Goal: Task Accomplishment & Management: Use online tool/utility

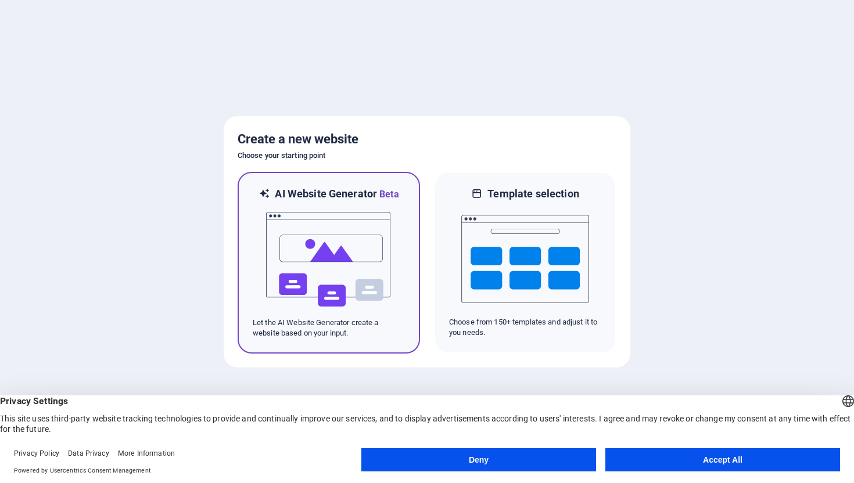
click at [376, 295] on img at bounding box center [329, 259] width 128 height 116
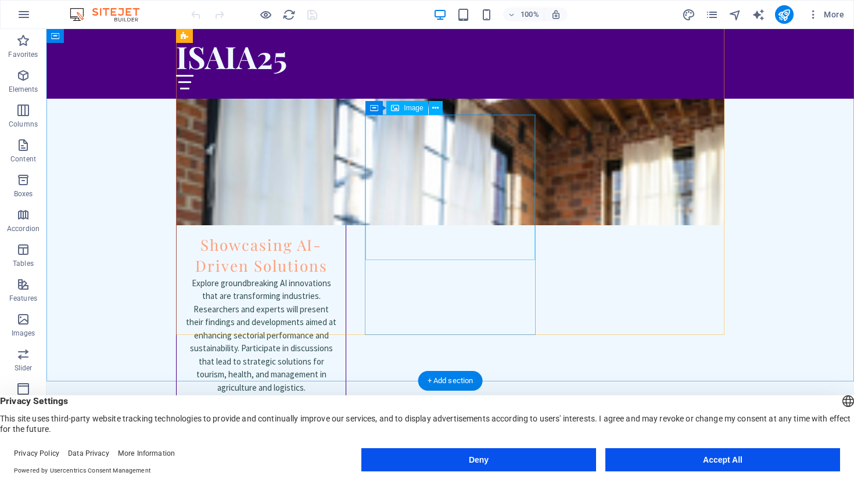
scroll to position [1918, 0]
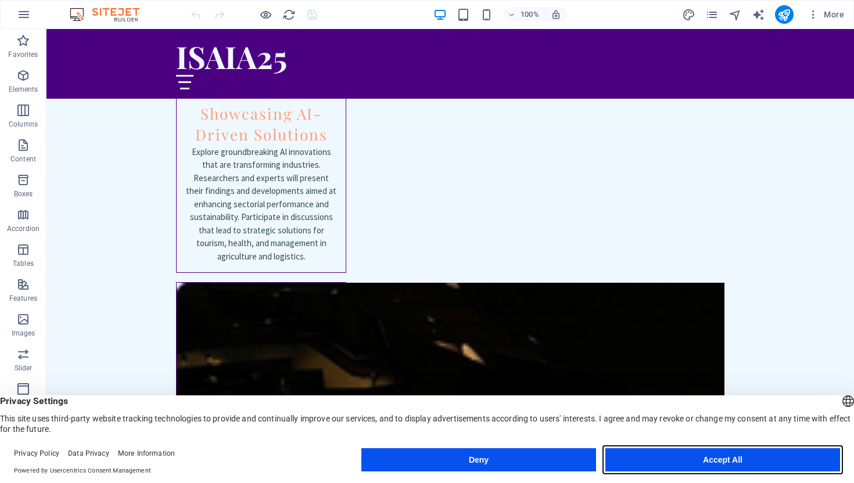
click at [707, 465] on button "Accept All" at bounding box center [722, 459] width 235 height 23
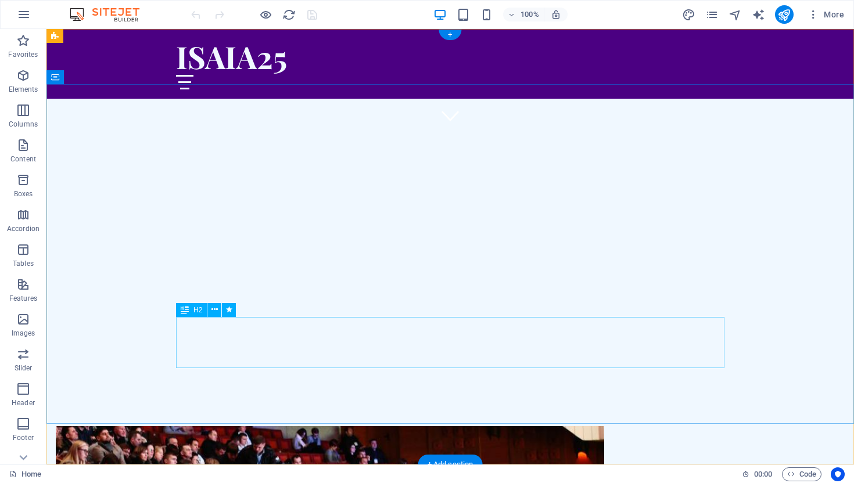
scroll to position [1163, 0]
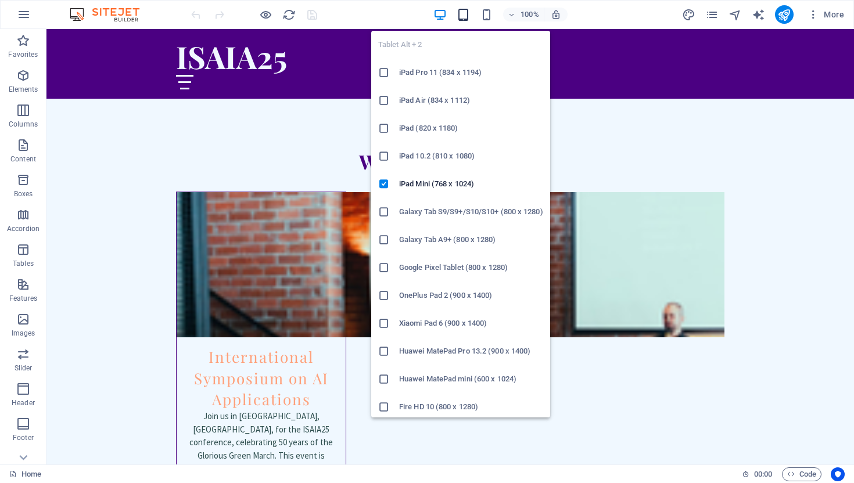
click at [462, 17] on icon "button" at bounding box center [462, 14] width 13 height 13
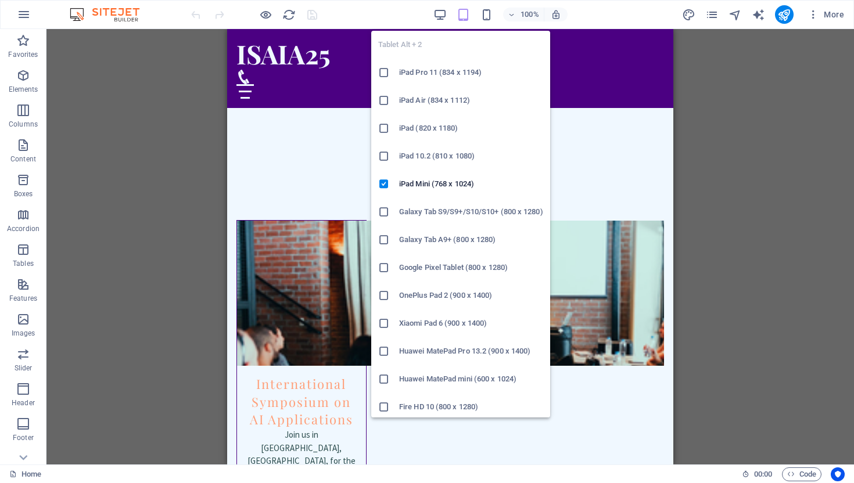
scroll to position [1185, 0]
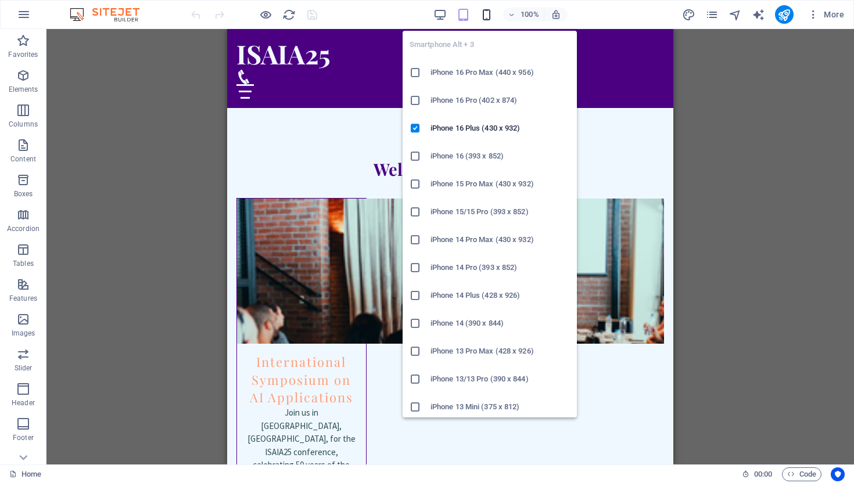
click at [483, 17] on icon "button" at bounding box center [486, 14] width 13 height 13
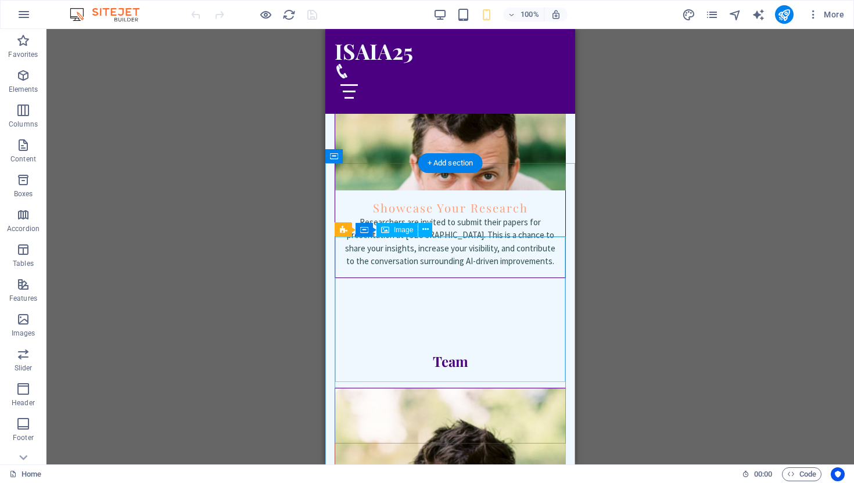
scroll to position [2227, 0]
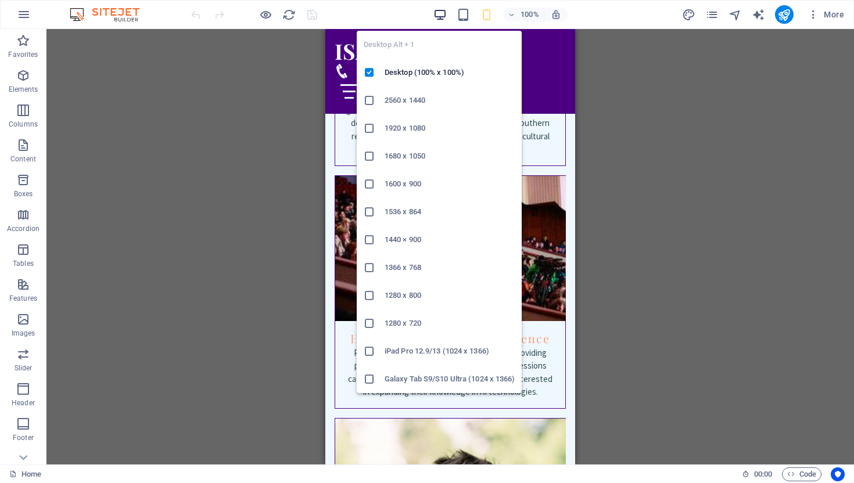
click at [437, 12] on icon "button" at bounding box center [439, 14] width 13 height 13
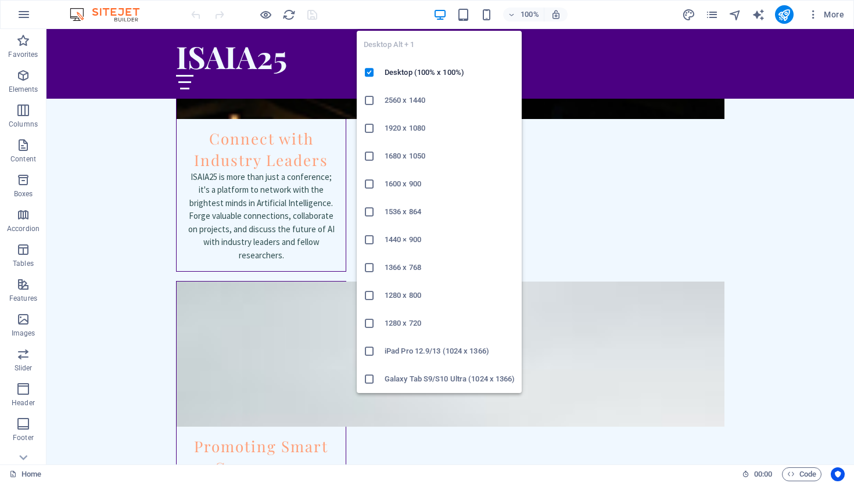
scroll to position [1918, 0]
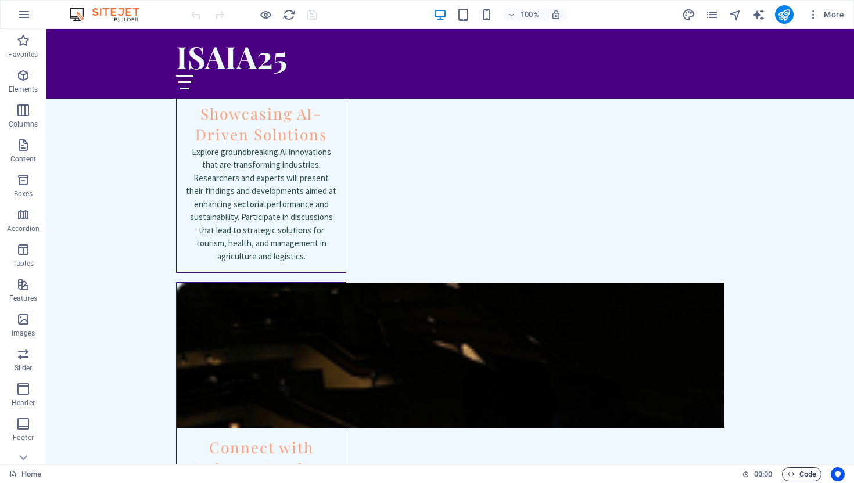
click at [805, 474] on span "Code" at bounding box center [801, 474] width 29 height 14
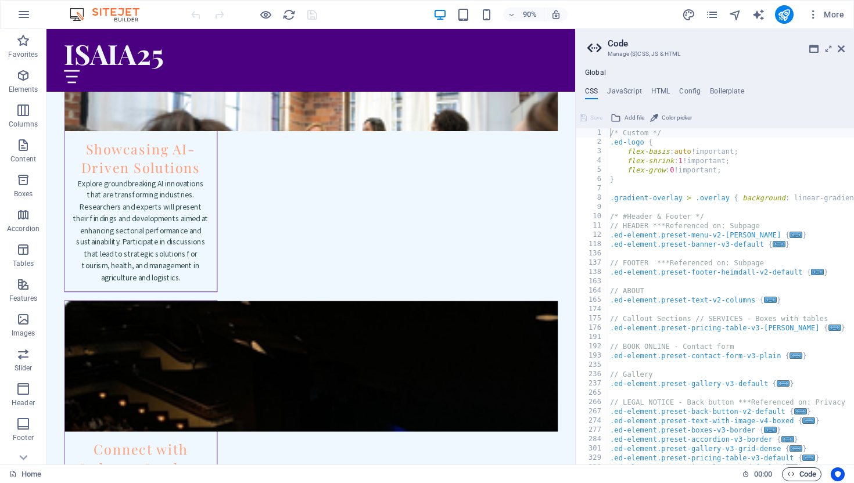
click at [805, 474] on span "Code" at bounding box center [801, 474] width 29 height 14
click at [840, 51] on icon at bounding box center [840, 48] width 7 height 9
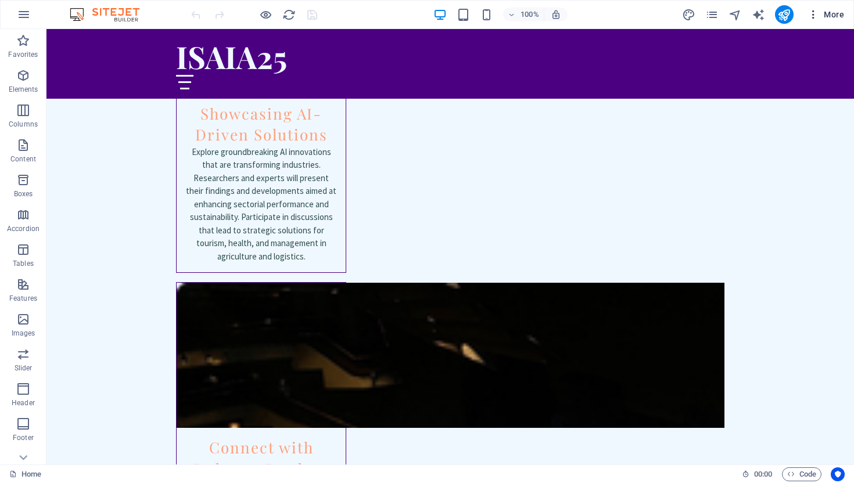
click at [838, 15] on span "More" at bounding box center [825, 15] width 37 height 12
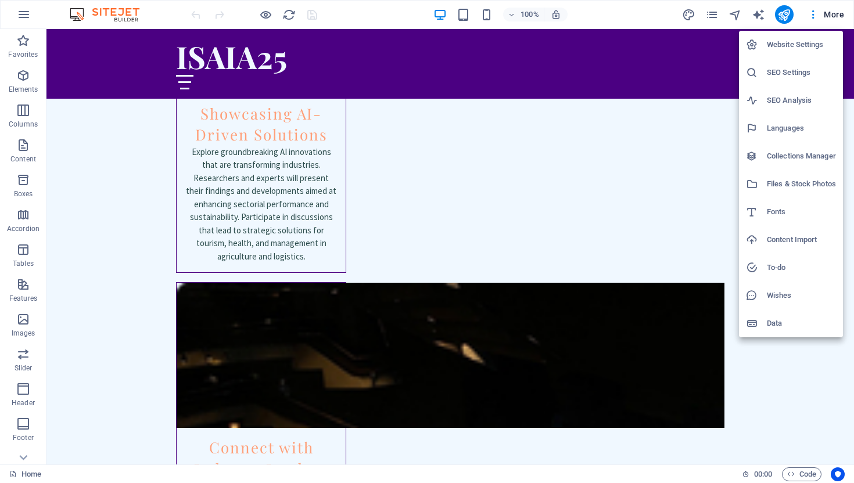
click at [712, 77] on div at bounding box center [427, 241] width 854 height 483
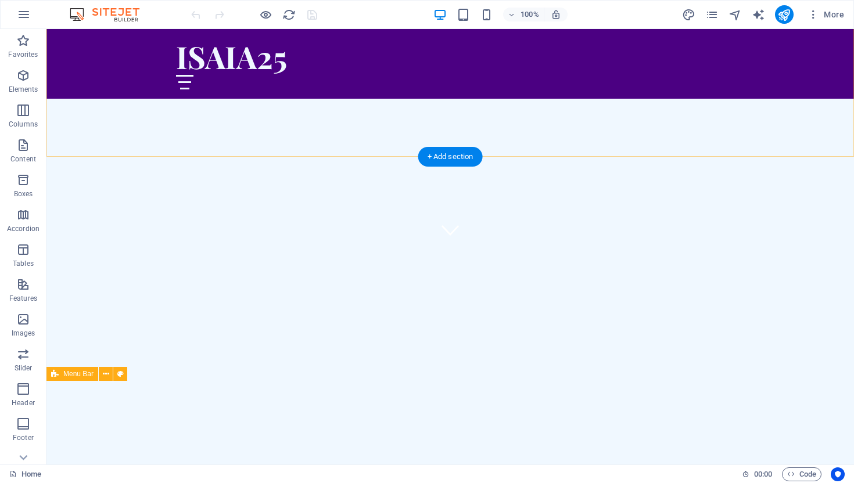
scroll to position [0, 0]
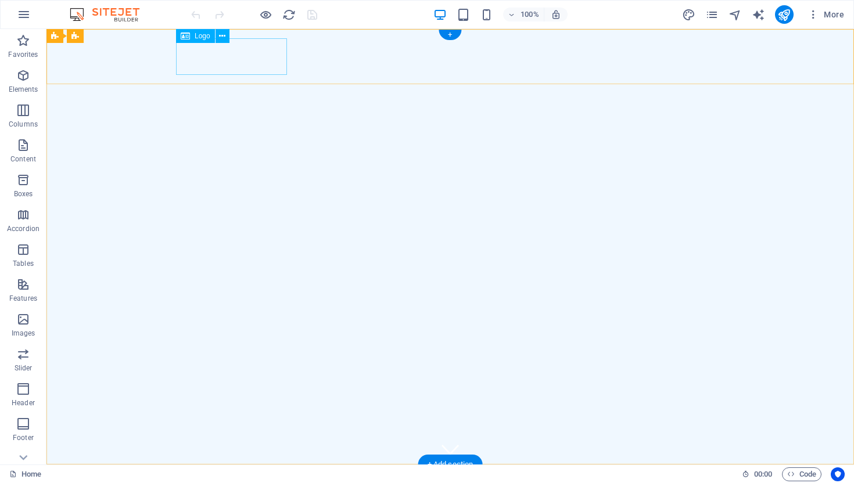
click at [262, 474] on div "ISAIA25" at bounding box center [450, 492] width 548 height 37
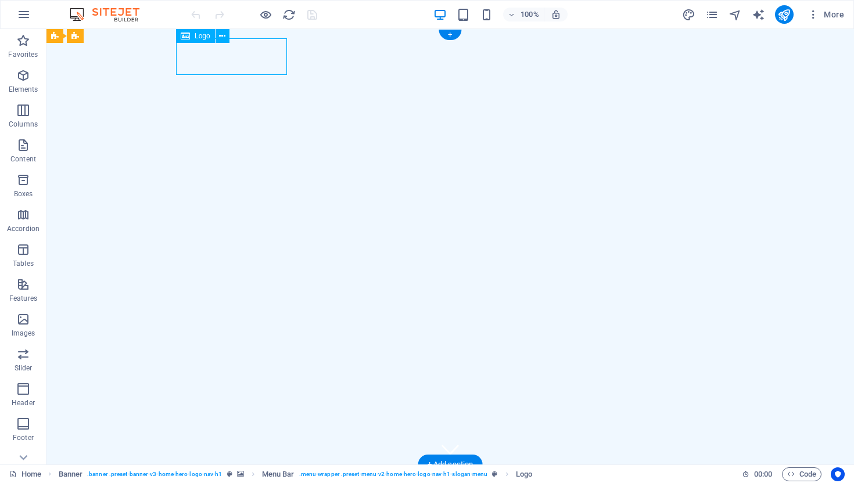
click at [267, 474] on div "ISAIA25" at bounding box center [450, 492] width 548 height 37
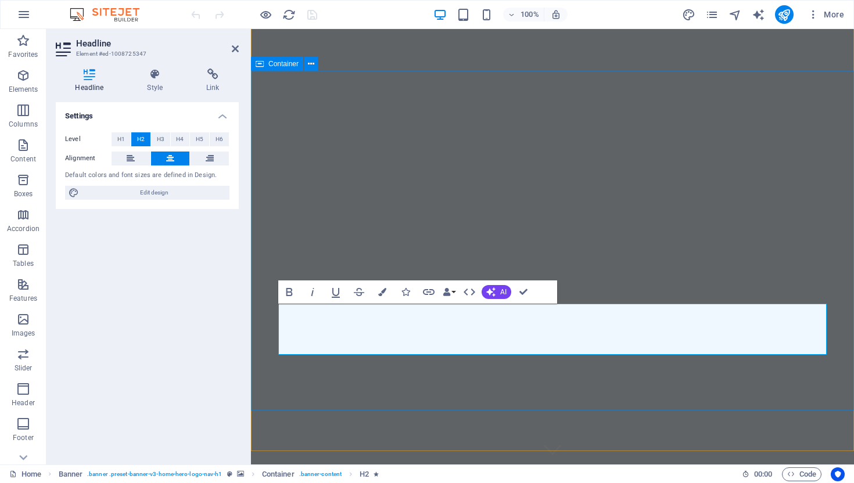
scroll to position [15, 0]
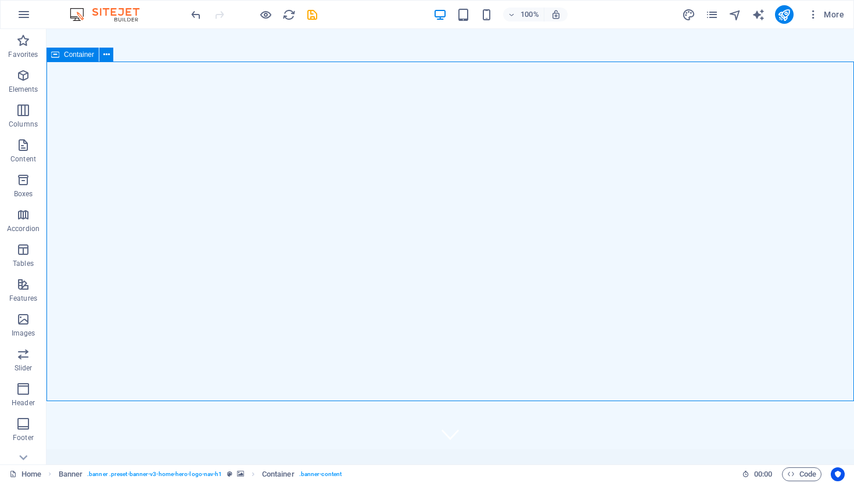
scroll to position [24, 0]
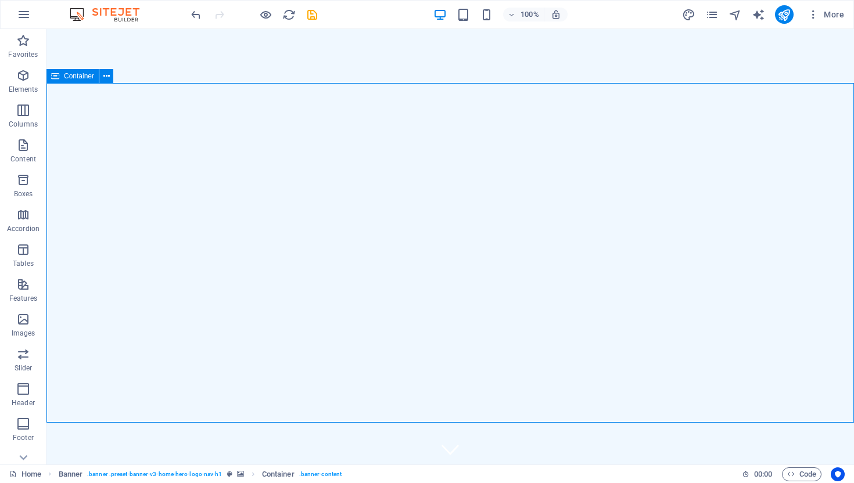
scroll to position [1, 0]
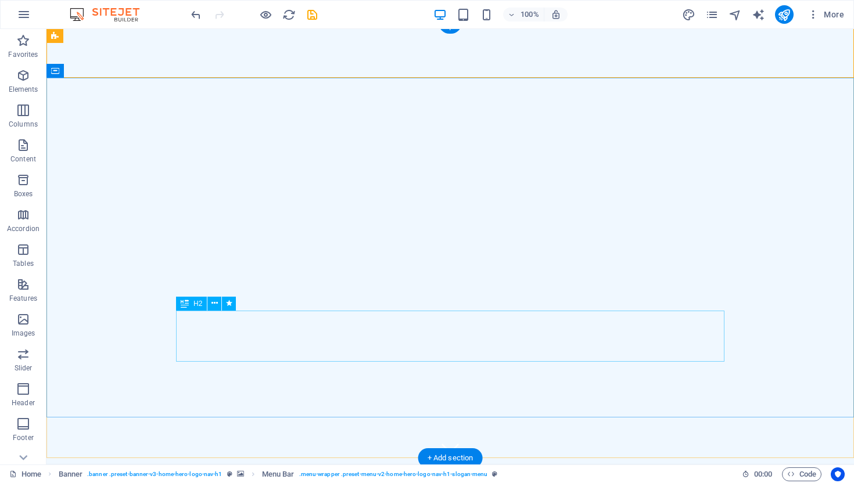
scroll to position [26, 0]
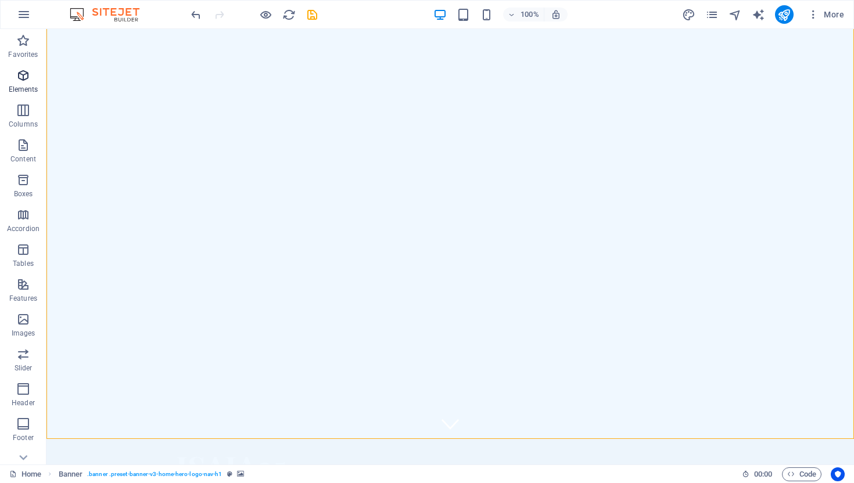
click at [23, 74] on icon "button" at bounding box center [23, 76] width 14 height 14
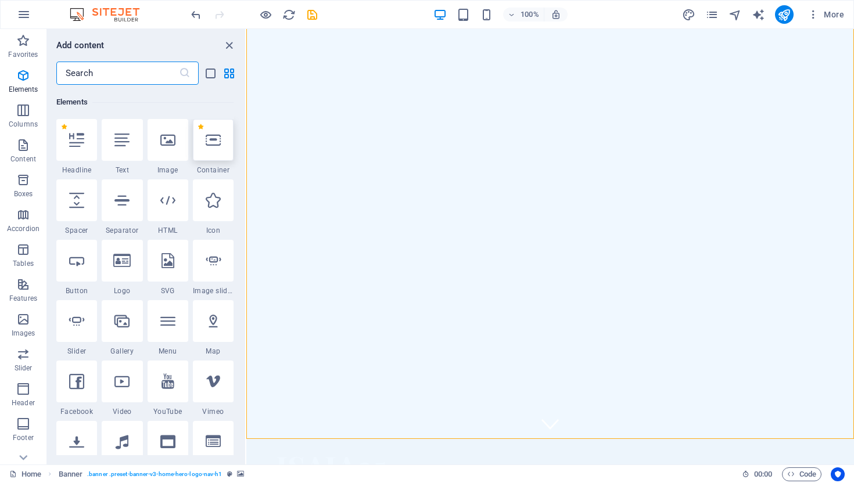
scroll to position [124, 0]
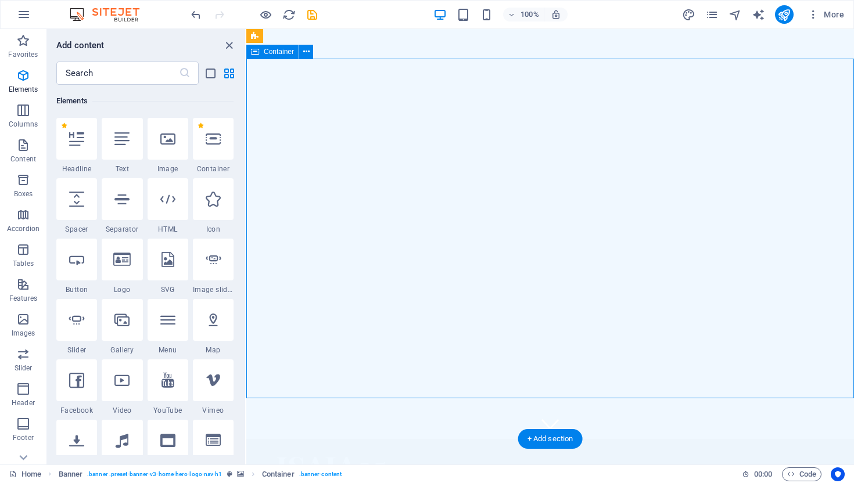
click at [311, 52] on button at bounding box center [306, 52] width 14 height 14
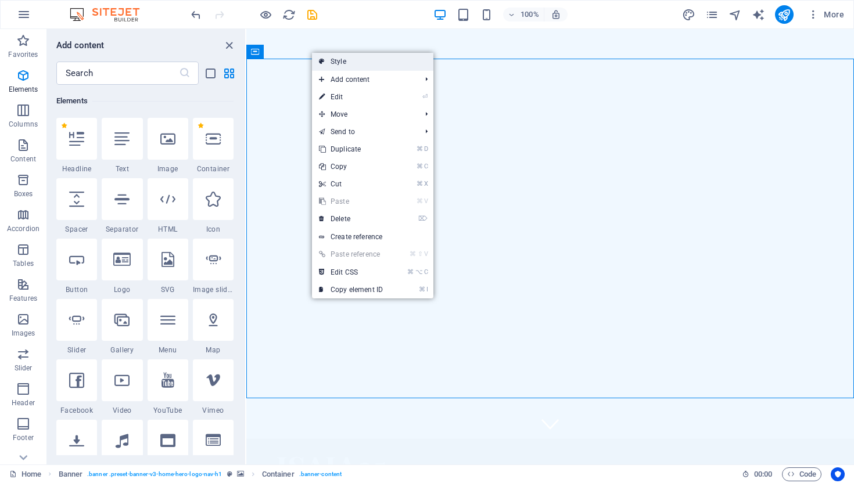
click at [323, 57] on icon at bounding box center [322, 61] width 6 height 17
select select "ms"
select select "s"
select select "progressive"
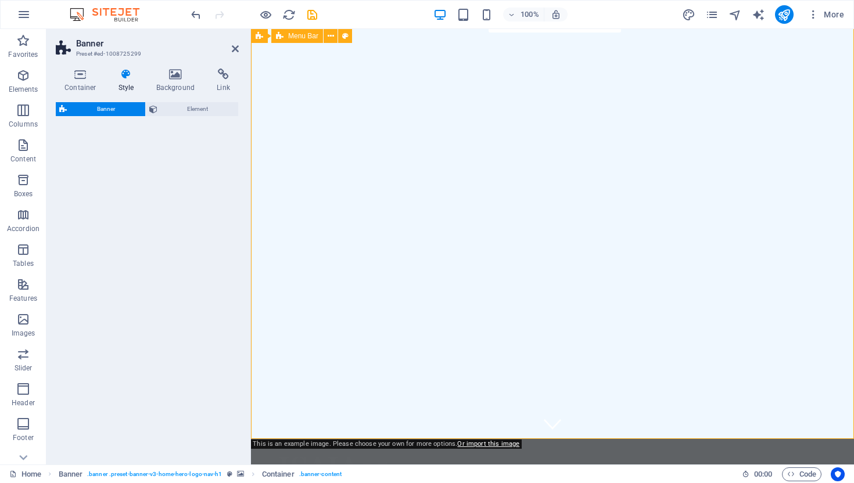
select select "preset-banner-v3-home-hero-logo-nav-h1"
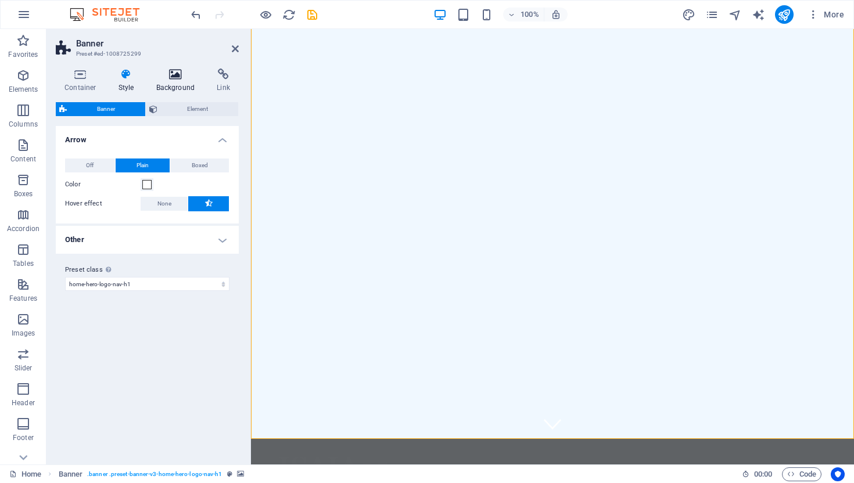
click at [177, 71] on icon at bounding box center [175, 75] width 56 height 12
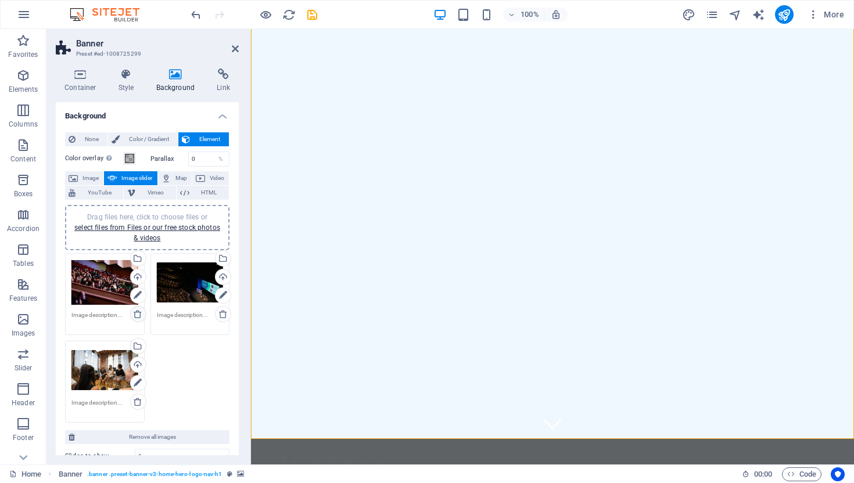
click at [137, 313] on icon at bounding box center [137, 313] width 9 height 9
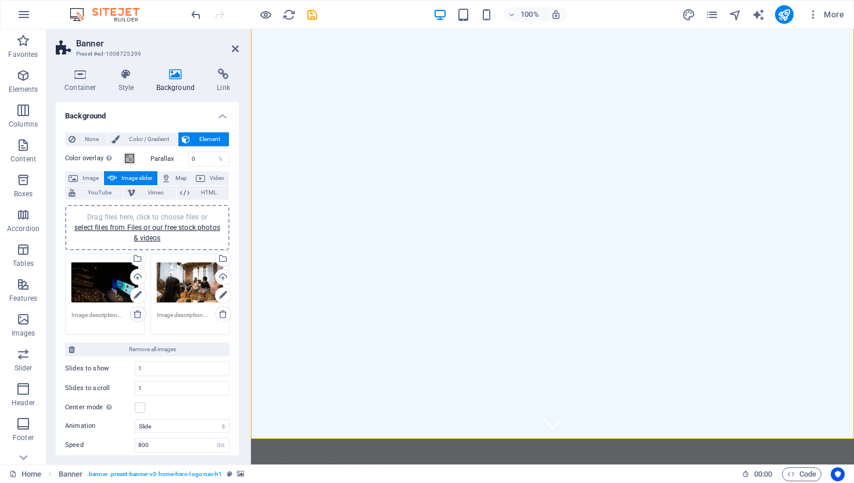
click at [137, 312] on icon at bounding box center [137, 313] width 9 height 9
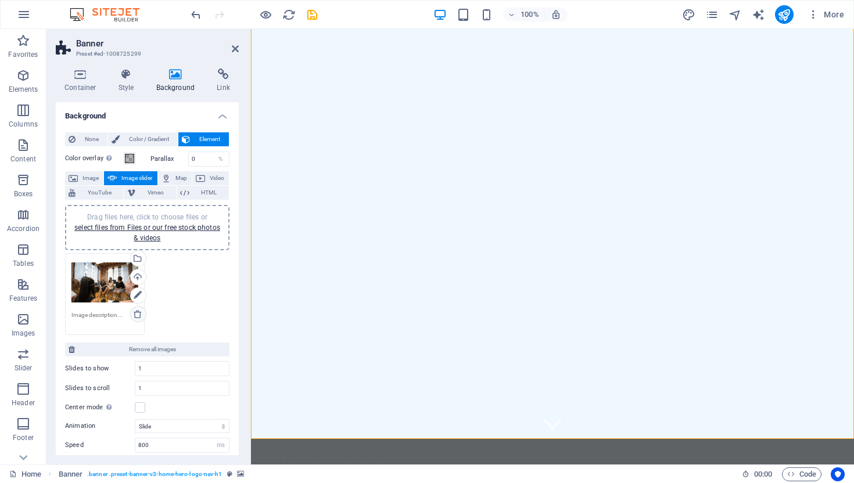
click at [137, 312] on icon at bounding box center [137, 313] width 9 height 9
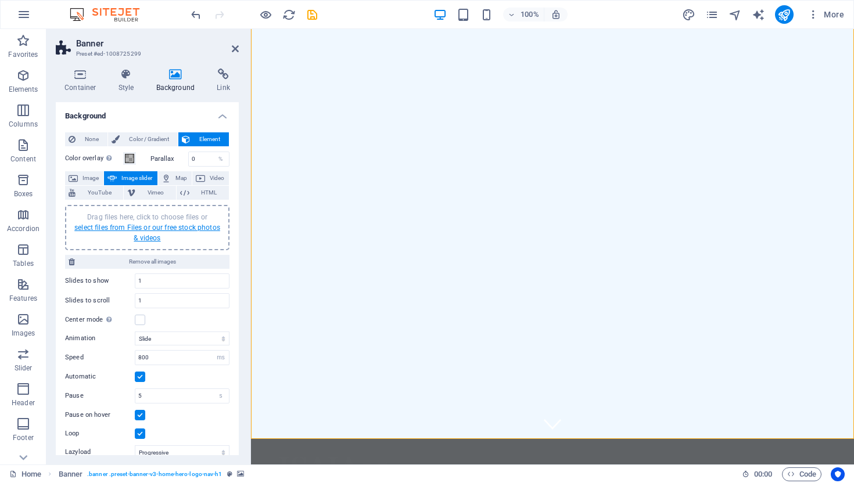
click at [170, 229] on link "select files from Files or our free stock photos & videos" at bounding box center [147, 233] width 146 height 19
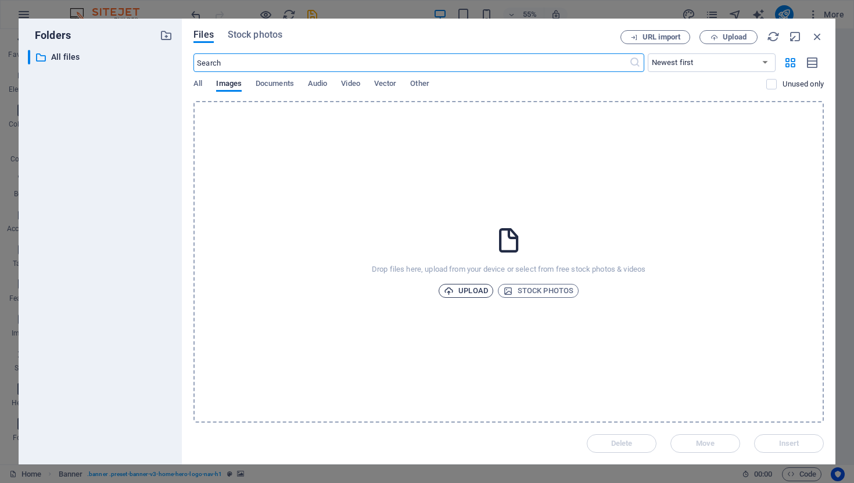
click at [459, 285] on span "Upload" at bounding box center [466, 291] width 44 height 14
click at [477, 290] on span "Upload" at bounding box center [466, 291] width 44 height 14
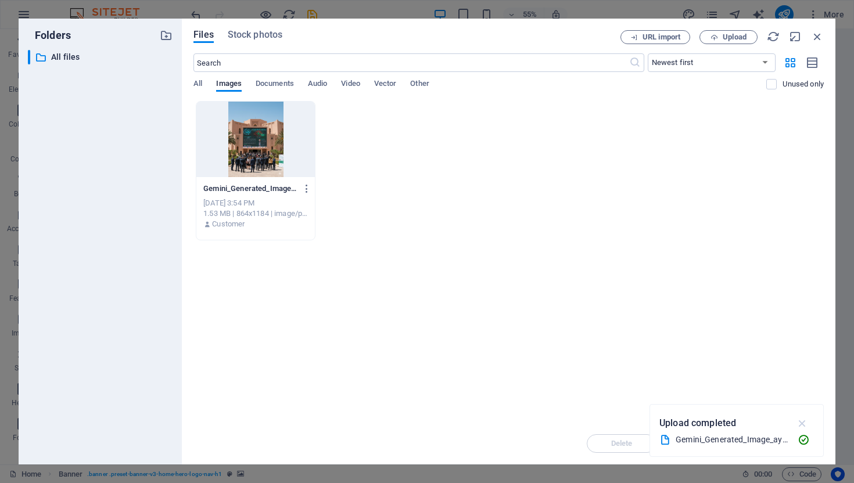
click at [805, 417] on icon "button" at bounding box center [801, 423] width 13 height 13
click at [233, 154] on div at bounding box center [255, 139] width 118 height 75
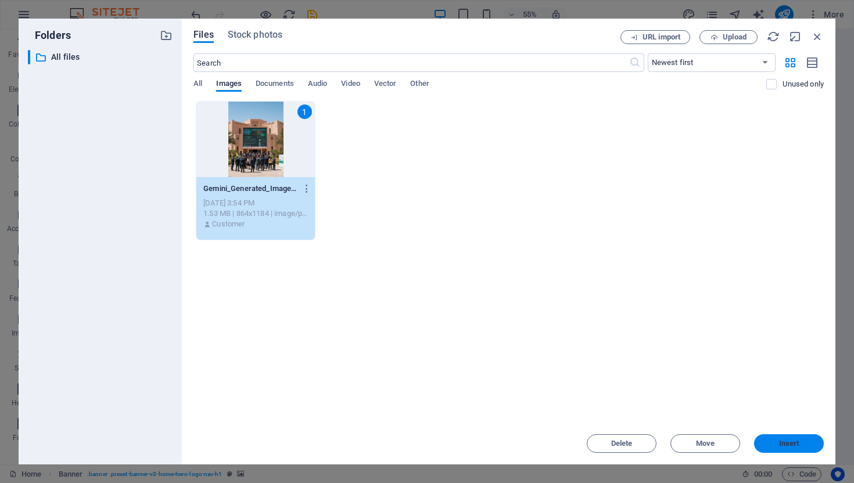
click at [811, 443] on span "Insert" at bounding box center [788, 443] width 60 height 7
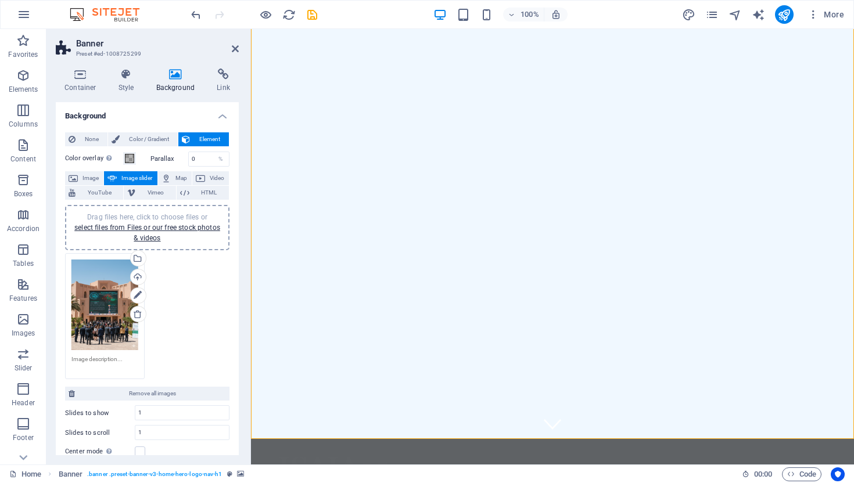
click at [240, 237] on div "Container Style Background Link Size Height Default px rem % vh vw Min. height …" at bounding box center [146, 261] width 201 height 405
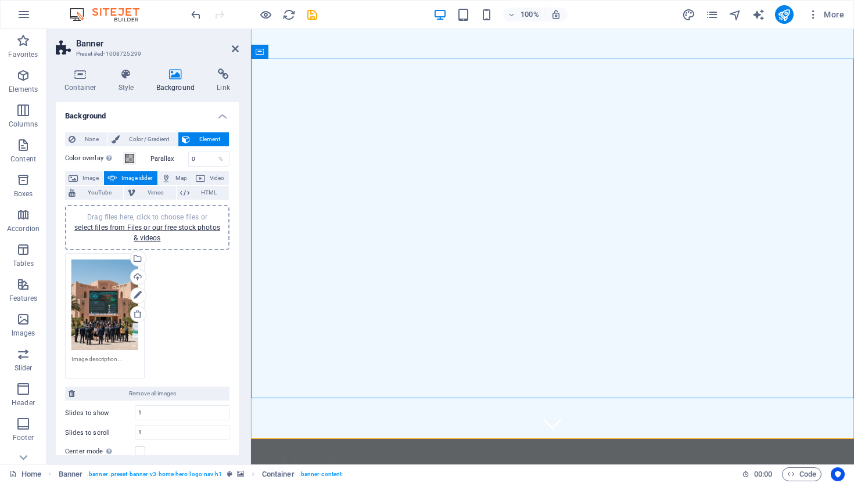
click at [197, 331] on div "Drag files here, click to choose files or select files from Files or our free s…" at bounding box center [147, 316] width 170 height 132
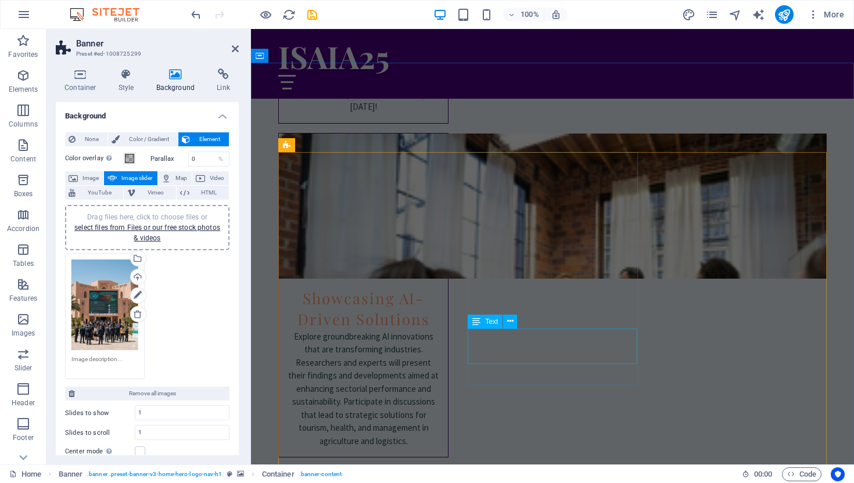
scroll to position [1918, 0]
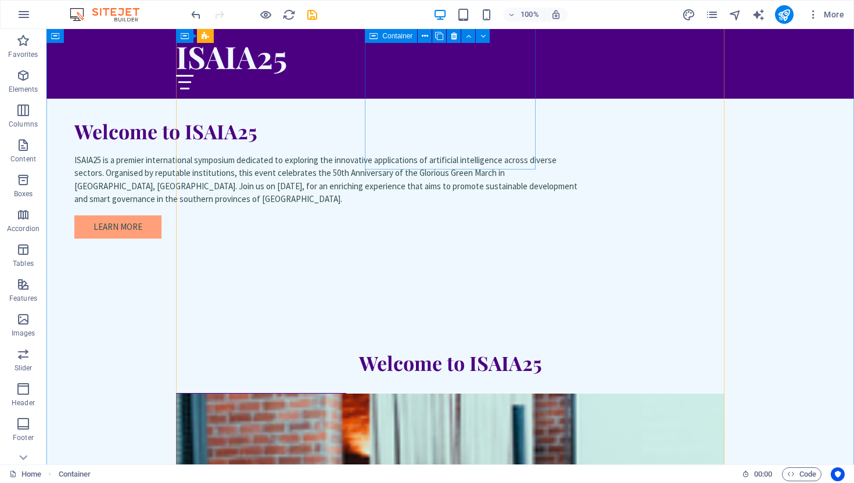
scroll to position [0, 0]
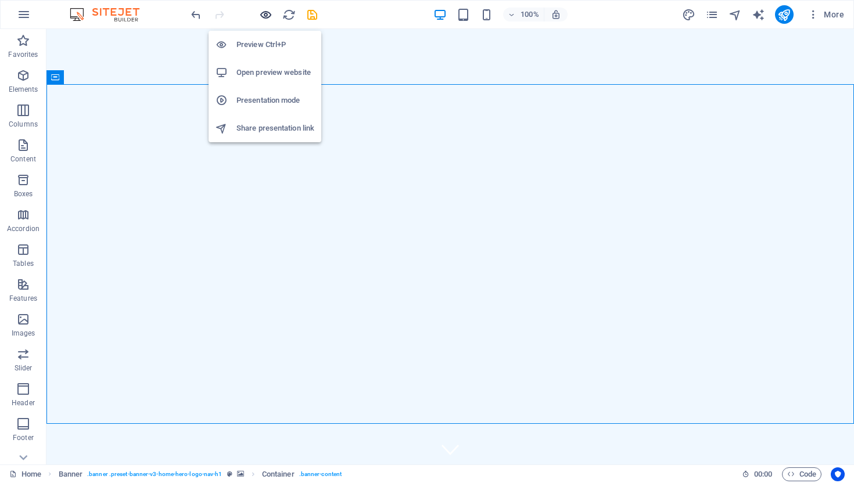
click at [267, 16] on icon "button" at bounding box center [265, 14] width 13 height 13
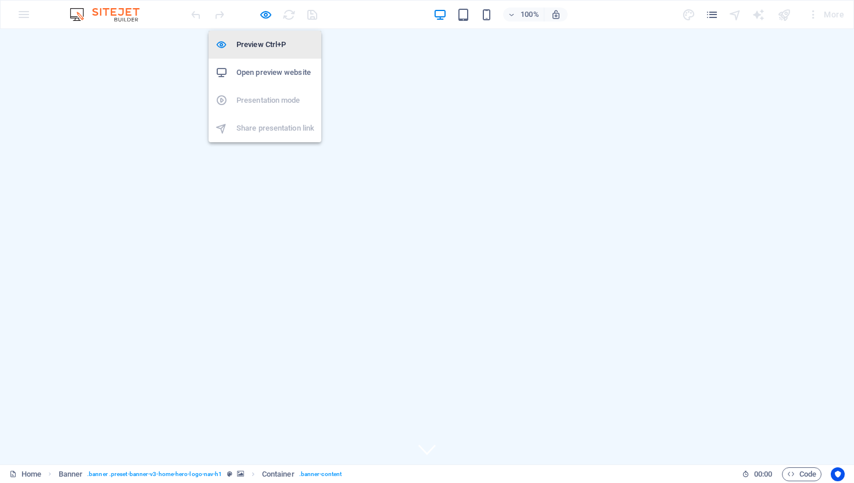
click at [268, 47] on h6 "Preview Ctrl+P" at bounding box center [275, 45] width 78 height 14
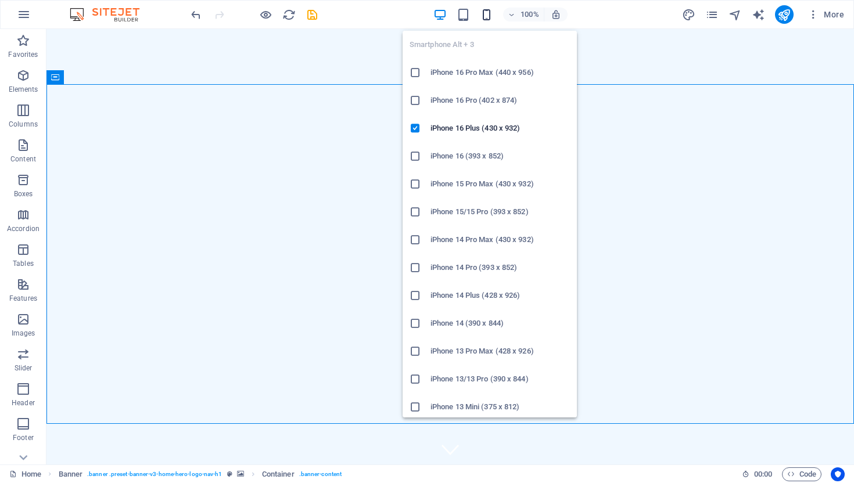
click at [484, 20] on icon "button" at bounding box center [486, 14] width 13 height 13
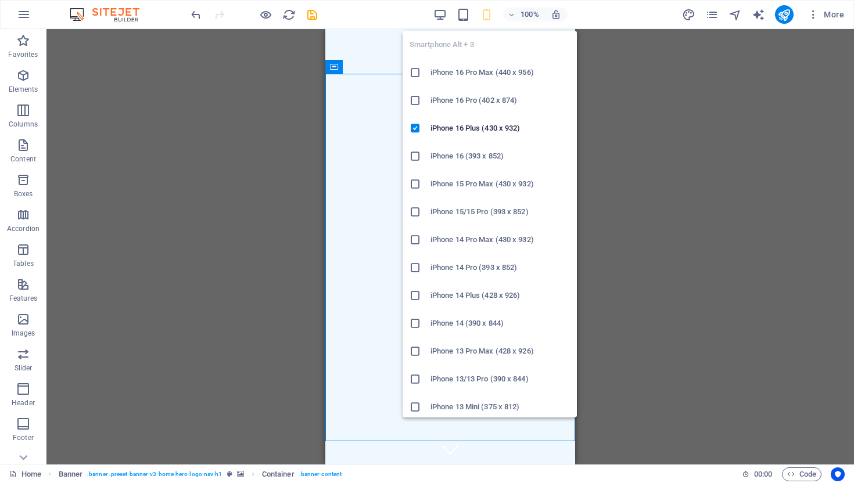
click at [465, 22] on div "Smartphone Alt + 3 iPhone 16 Pro Max (440 x 956) iPhone 16 Pro (402 x 874) iPho…" at bounding box center [489, 219] width 174 height 396
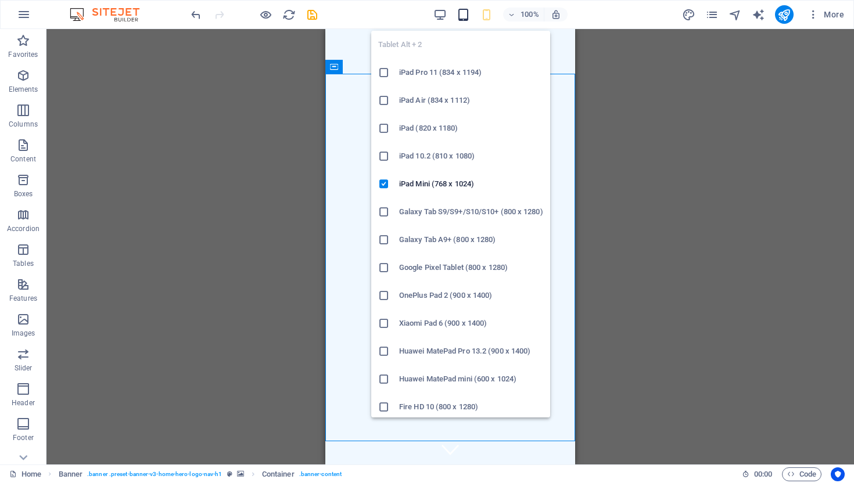
click at [462, 12] on icon "button" at bounding box center [462, 14] width 13 height 13
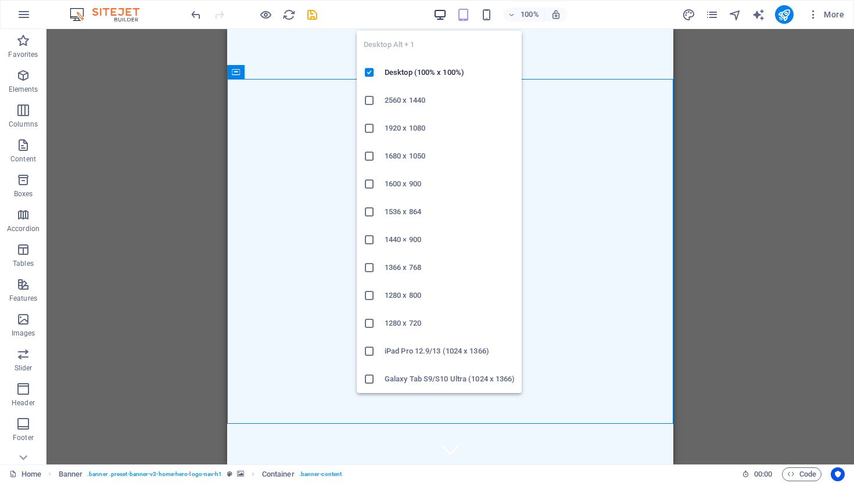
click at [447, 12] on icon "button" at bounding box center [439, 14] width 13 height 13
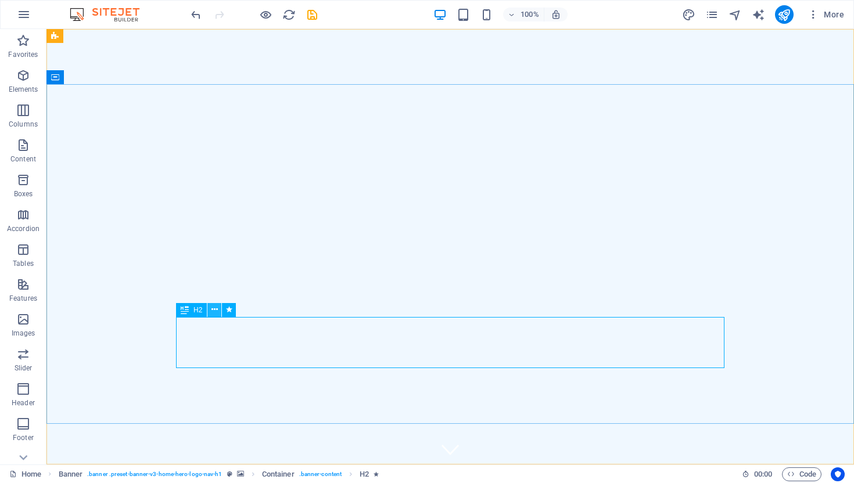
click at [214, 312] on icon at bounding box center [214, 310] width 6 height 12
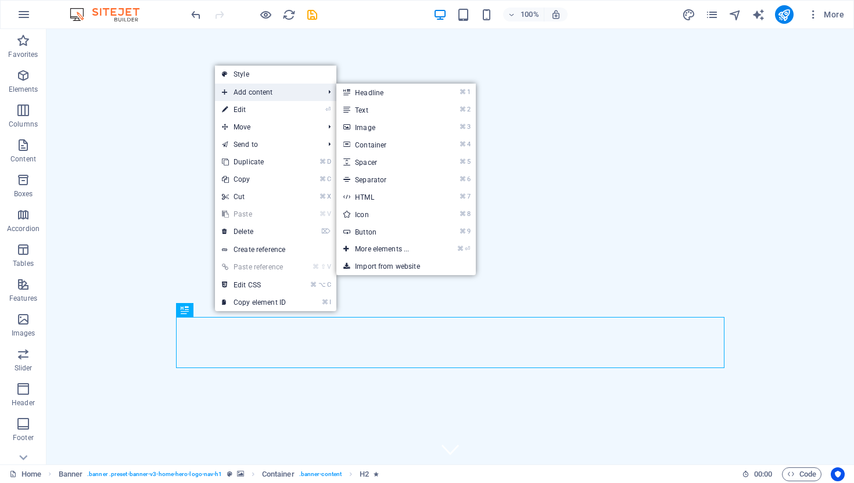
click at [303, 93] on span "Add content" at bounding box center [267, 92] width 104 height 17
click at [366, 111] on link "⌘ 2 Text" at bounding box center [384, 109] width 96 height 17
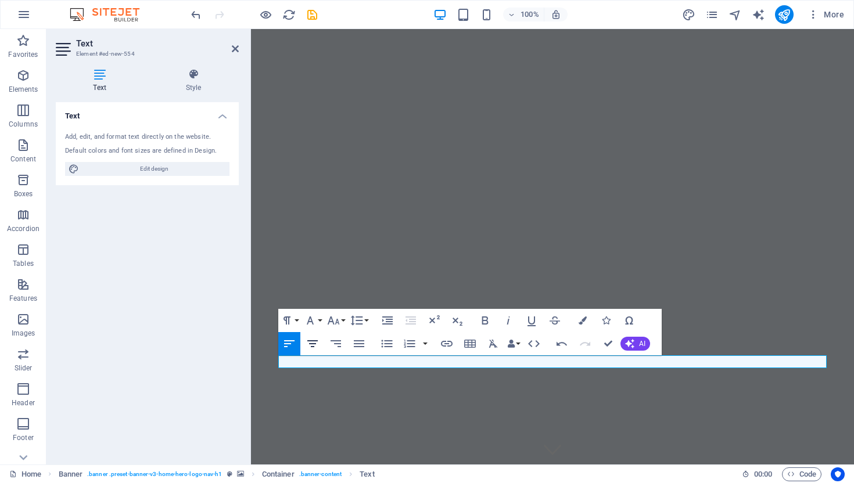
click at [309, 345] on icon "button" at bounding box center [312, 344] width 14 height 14
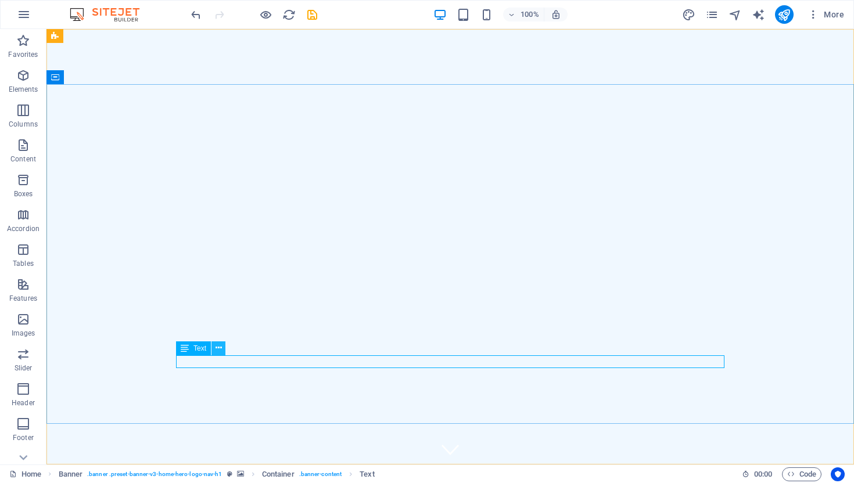
click at [215, 352] on icon at bounding box center [218, 348] width 6 height 12
click at [212, 347] on button at bounding box center [218, 348] width 14 height 14
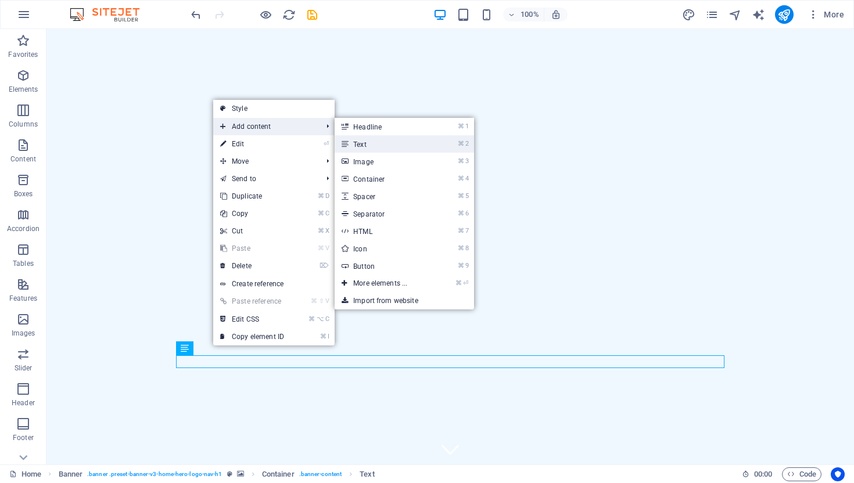
click at [350, 141] on link "⌘ 2 Text" at bounding box center [382, 143] width 96 height 17
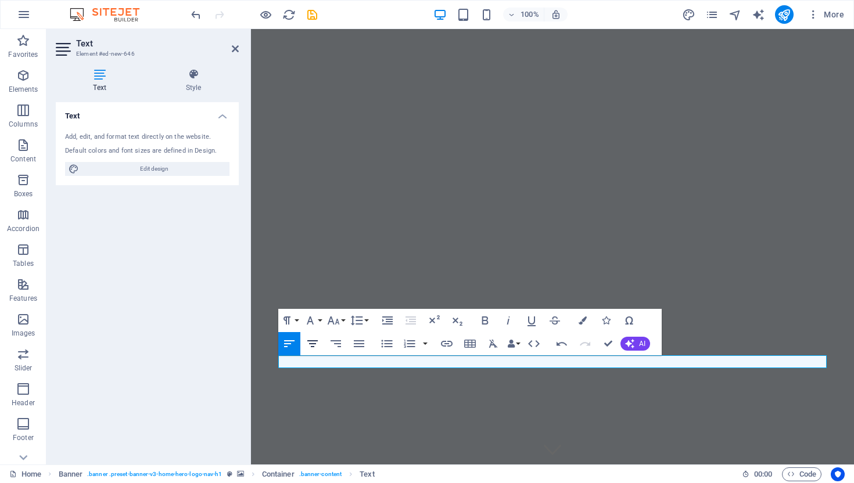
click at [315, 350] on icon "button" at bounding box center [312, 344] width 14 height 14
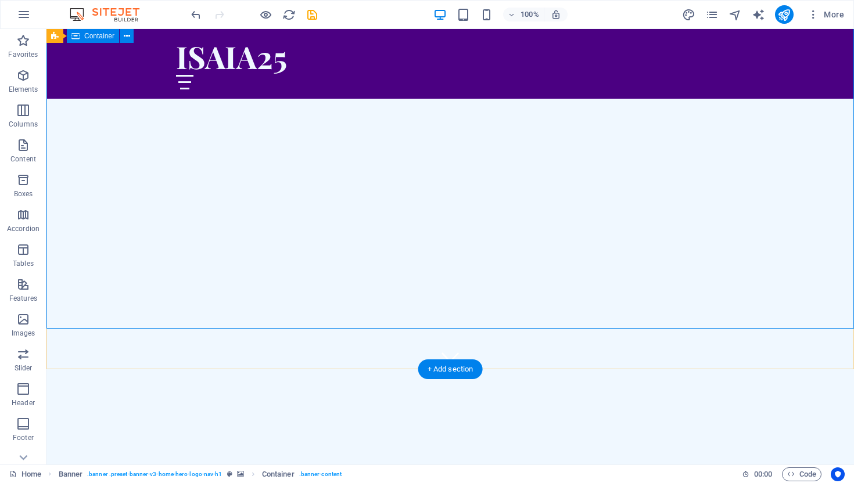
scroll to position [95, 0]
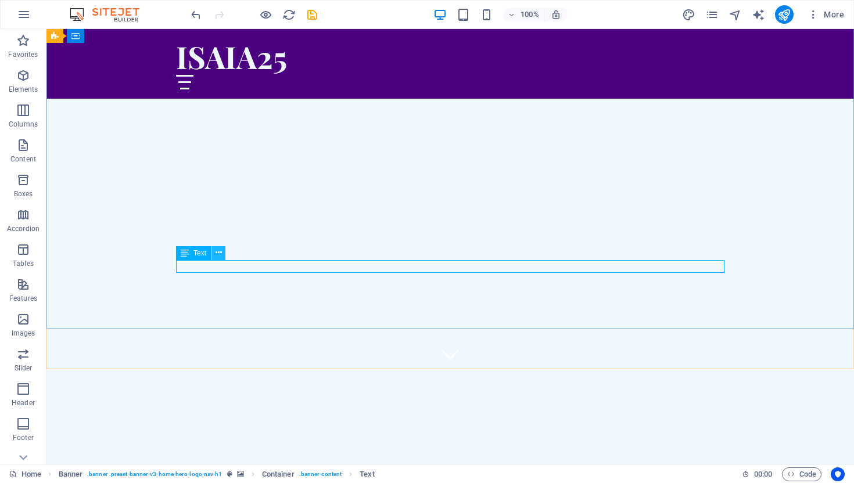
click at [219, 254] on icon at bounding box center [218, 253] width 6 height 12
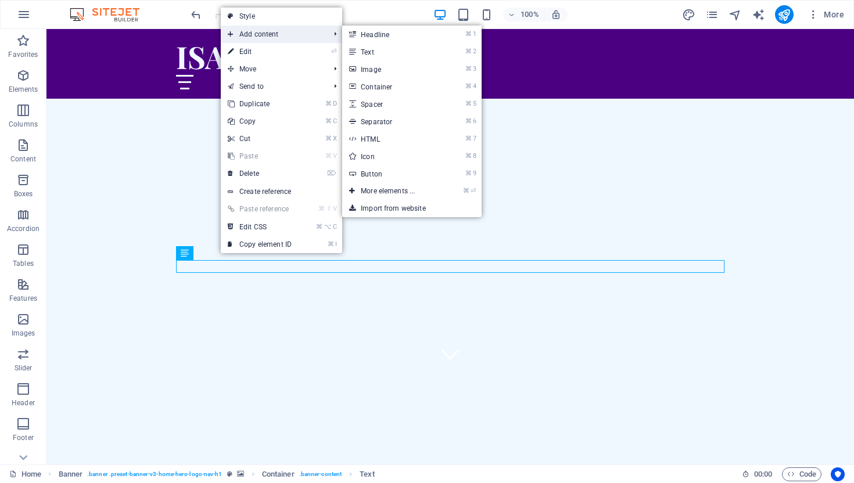
click at [285, 31] on span "Add content" at bounding box center [273, 34] width 104 height 17
click at [366, 52] on link "⌘ 2 Text" at bounding box center [390, 51] width 96 height 17
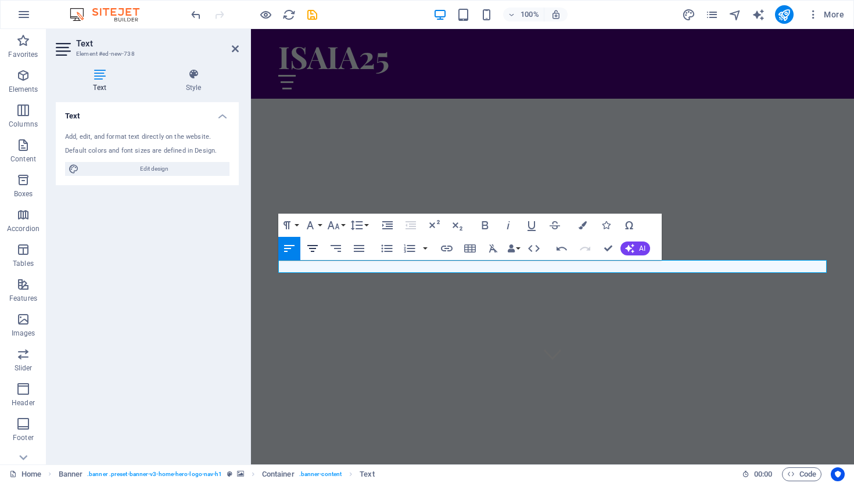
click at [314, 239] on button "Align Center" at bounding box center [312, 248] width 22 height 23
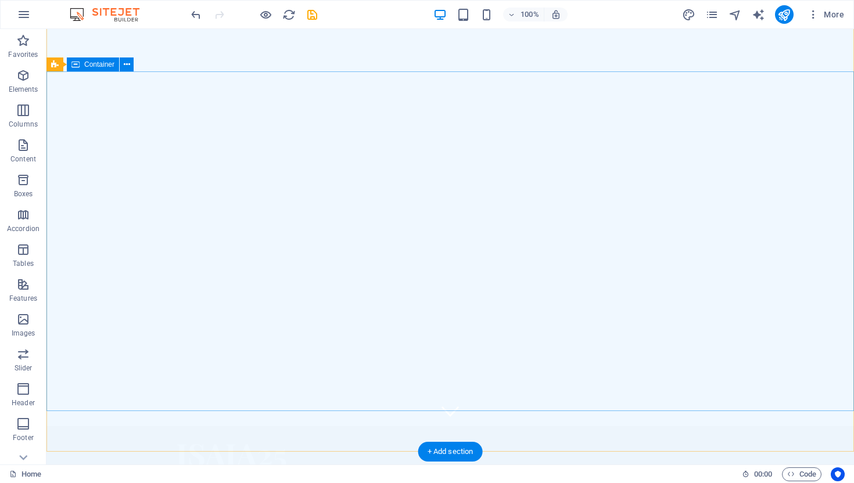
scroll to position [0, 0]
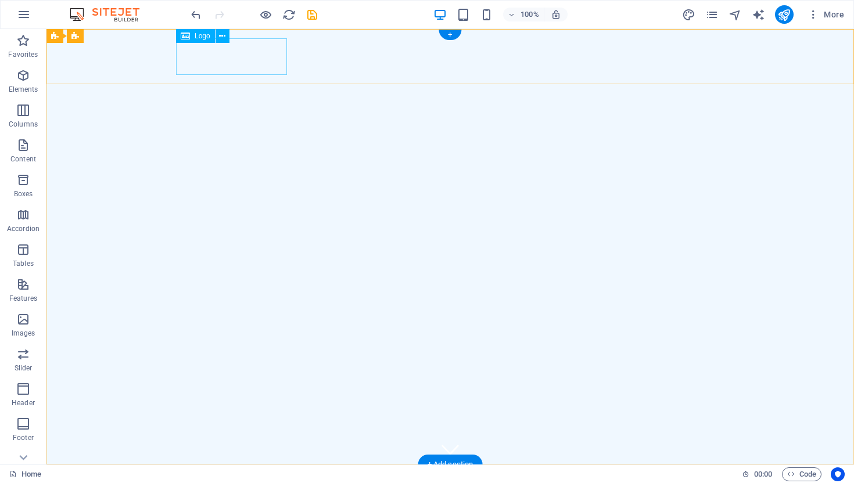
click at [231, 474] on div "ISAIA25" at bounding box center [450, 492] width 548 height 37
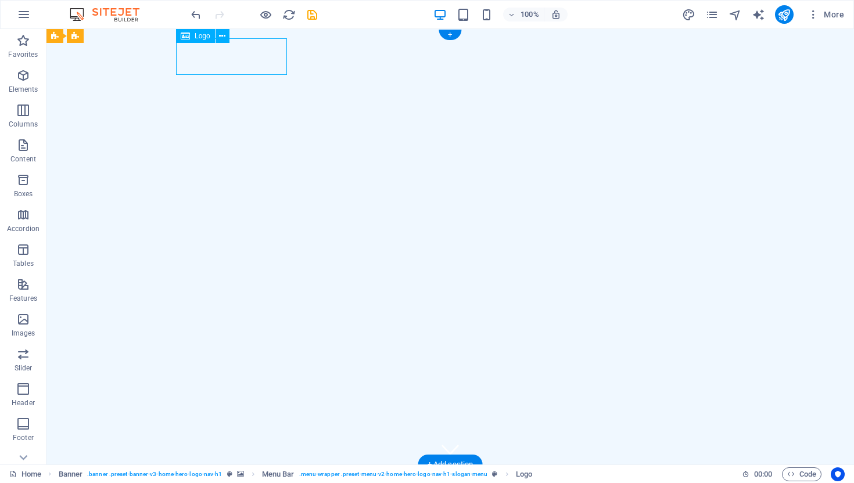
click at [251, 474] on div "ISAIA25" at bounding box center [450, 492] width 548 height 37
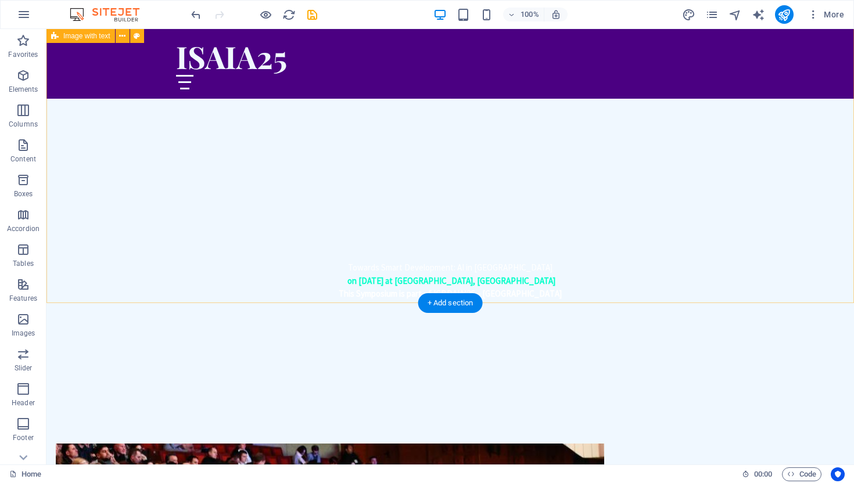
scroll to position [337, 0]
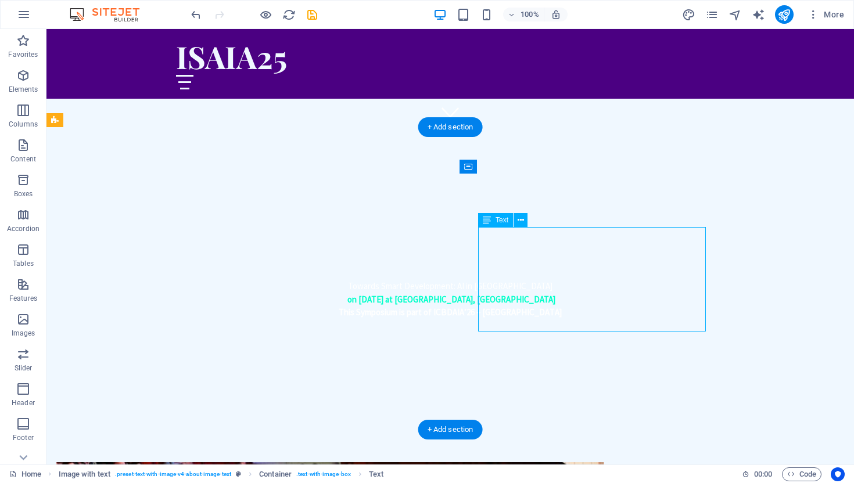
click at [501, 221] on span "Text" at bounding box center [501, 220] width 13 height 7
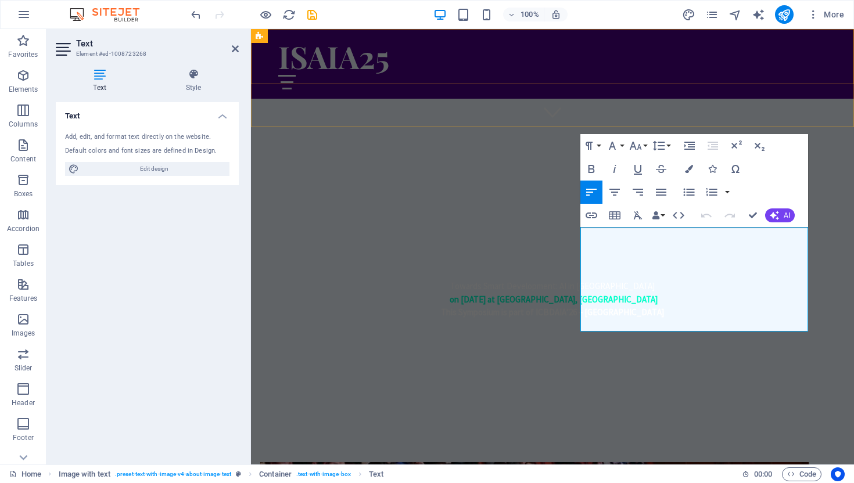
click at [617, 79] on div "ISAIA25 Home About Services Team" at bounding box center [552, 64] width 603 height 70
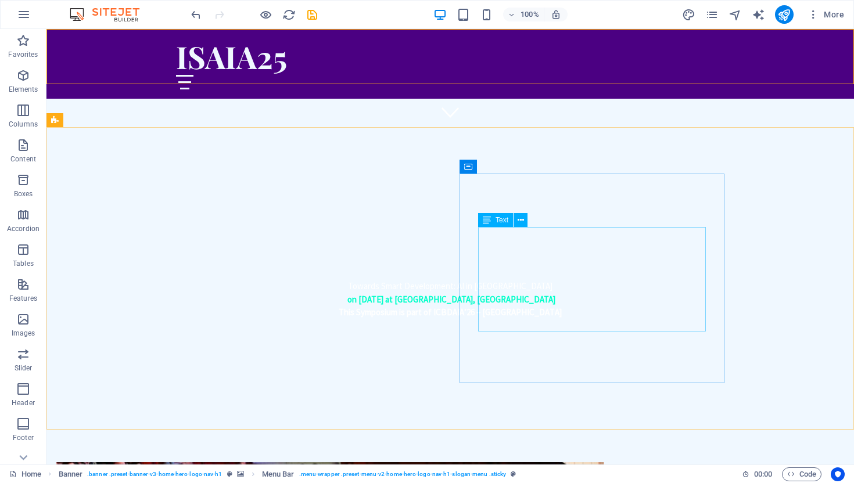
click at [498, 223] on span "Text" at bounding box center [501, 220] width 13 height 7
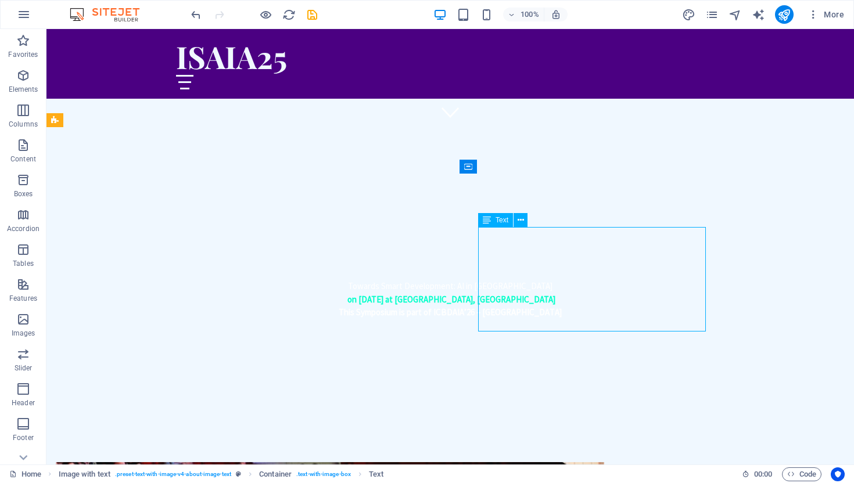
click at [499, 219] on span "Text" at bounding box center [501, 220] width 13 height 7
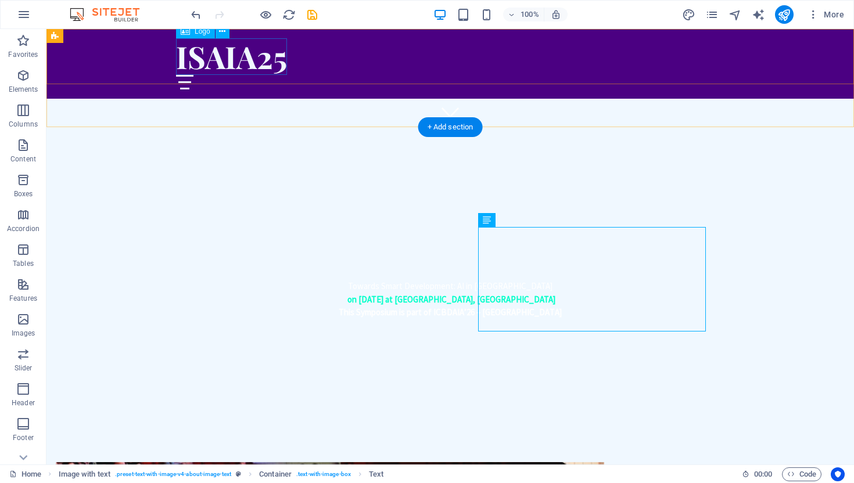
click at [262, 57] on div "ISAIA25" at bounding box center [450, 56] width 548 height 37
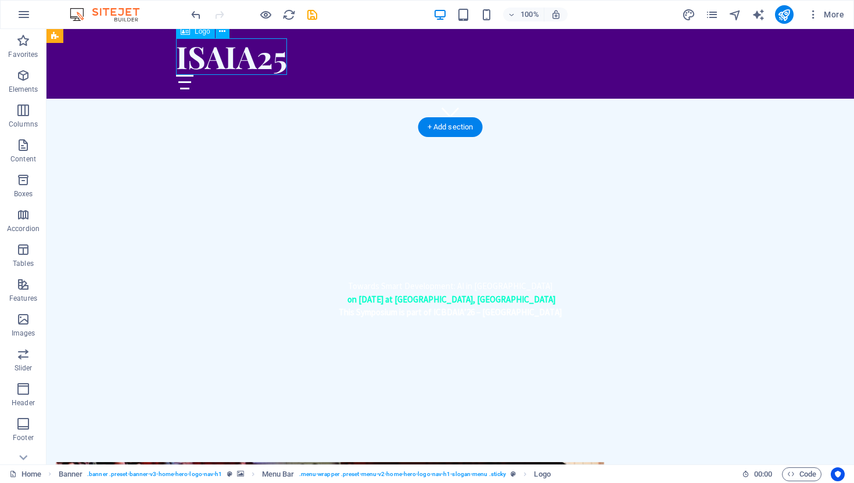
click at [262, 57] on div "ISAIA25" at bounding box center [450, 56] width 548 height 37
click at [57, 57] on div "ISAIA25 Home About Services Team" at bounding box center [449, 64] width 807 height 70
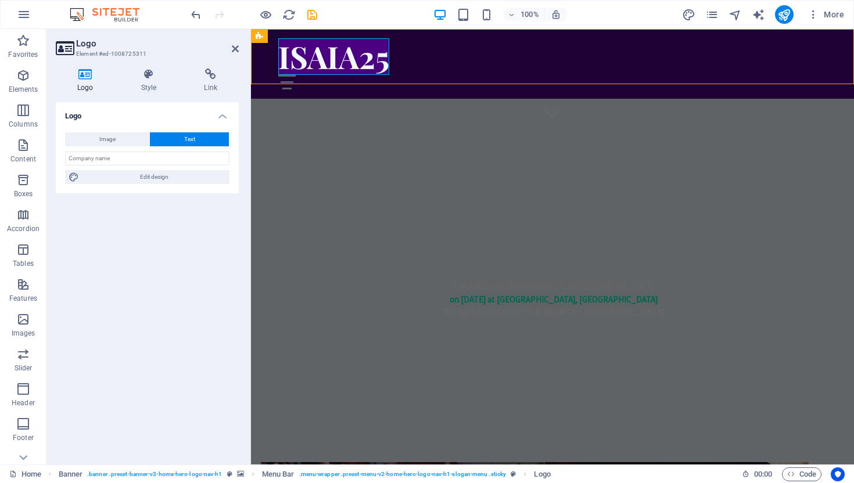
click at [262, 57] on div "ISAIA25 Home About Services Team" at bounding box center [552, 64] width 603 height 70
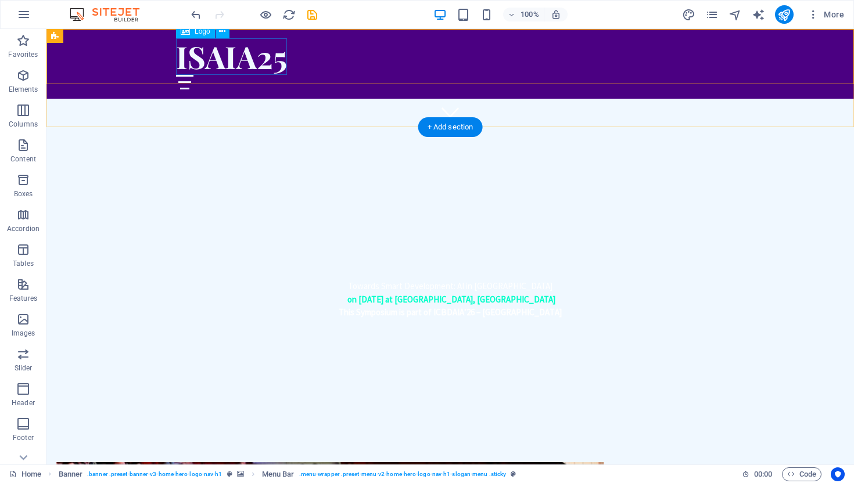
click at [268, 59] on div "ISAIA25" at bounding box center [450, 56] width 548 height 37
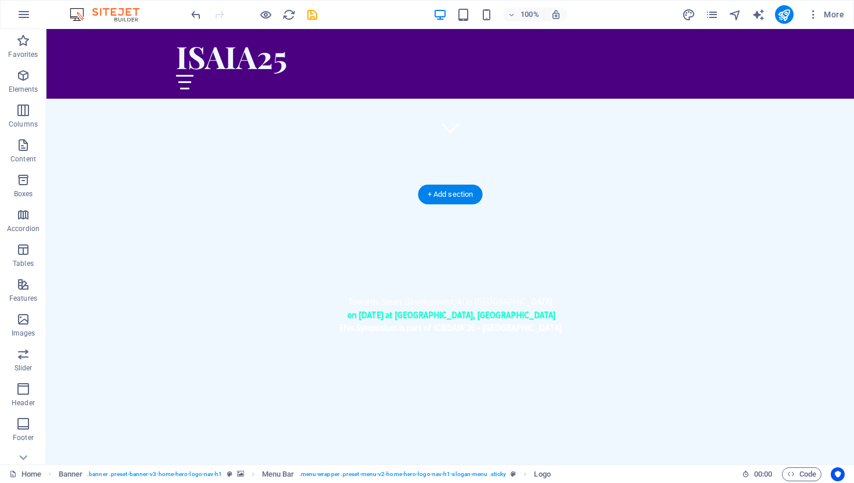
scroll to position [331, 0]
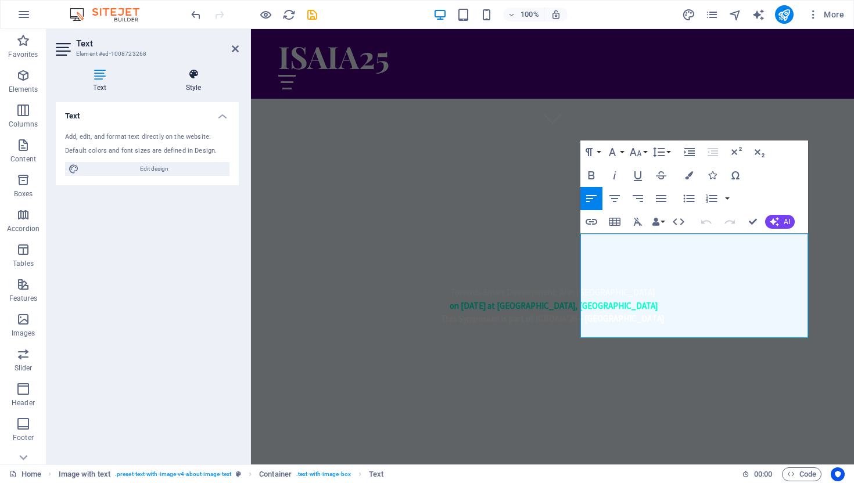
click at [193, 84] on h4 "Style" at bounding box center [193, 81] width 91 height 24
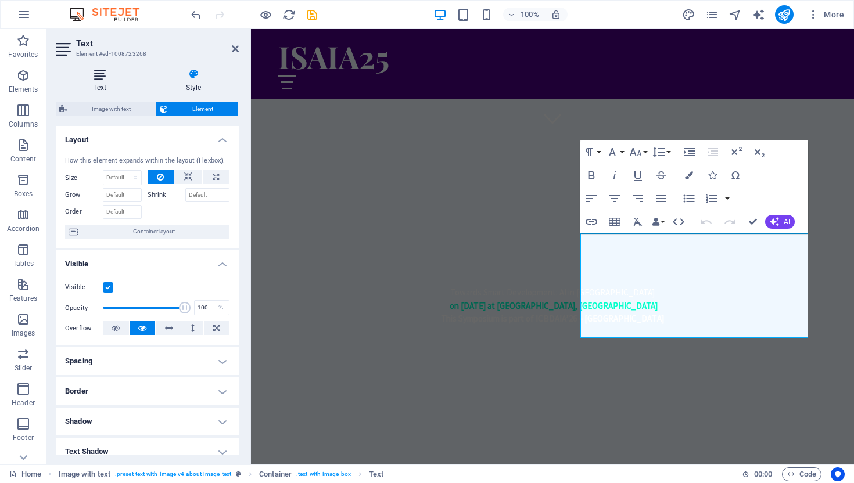
click at [91, 74] on icon at bounding box center [100, 75] width 88 height 12
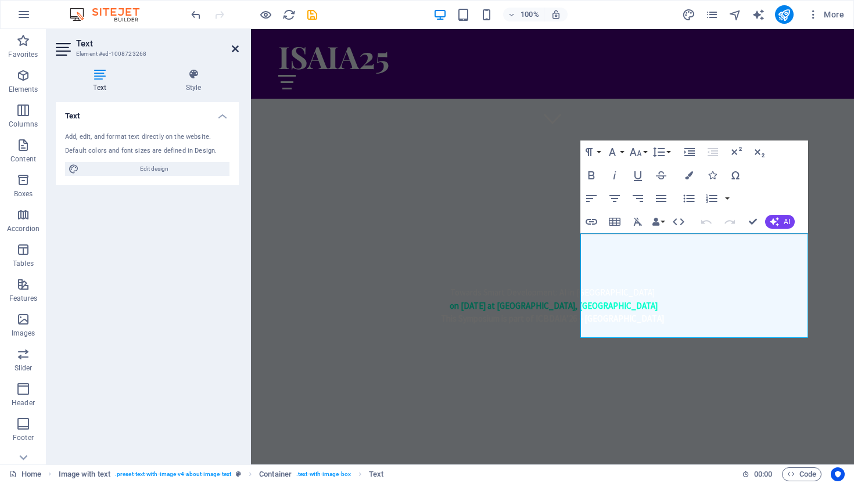
click at [233, 46] on icon at bounding box center [235, 48] width 7 height 9
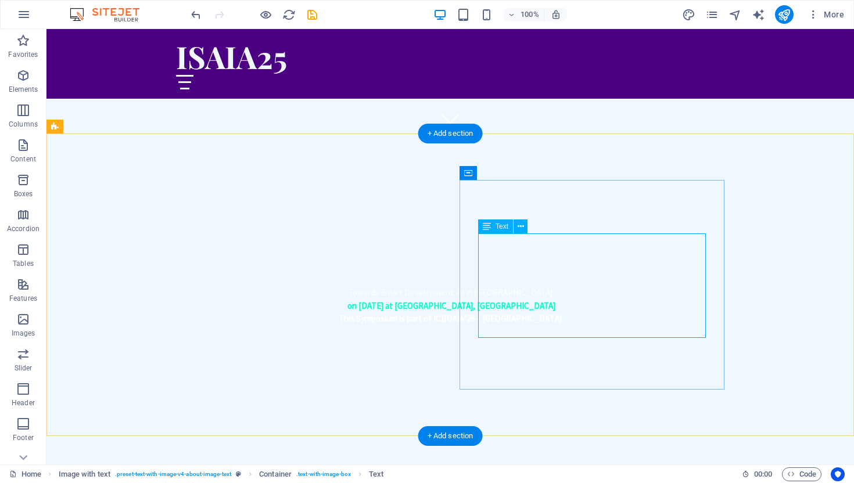
click at [522, 229] on icon at bounding box center [520, 227] width 6 height 12
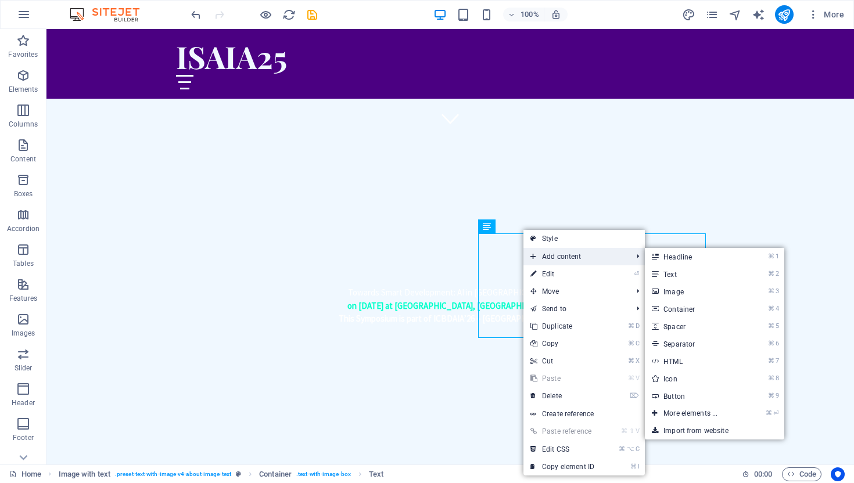
click at [538, 255] on span "Add content" at bounding box center [575, 256] width 104 height 17
click at [704, 278] on link "⌘ 2 Text" at bounding box center [693, 273] width 96 height 17
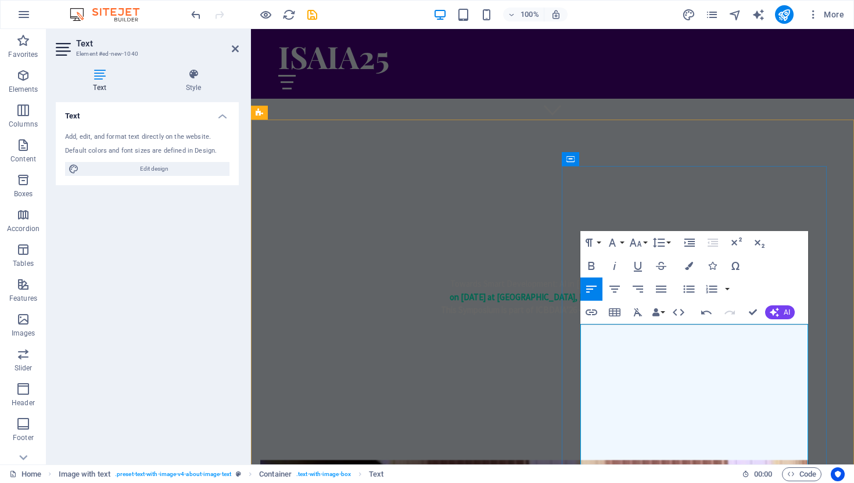
scroll to position [345, 0]
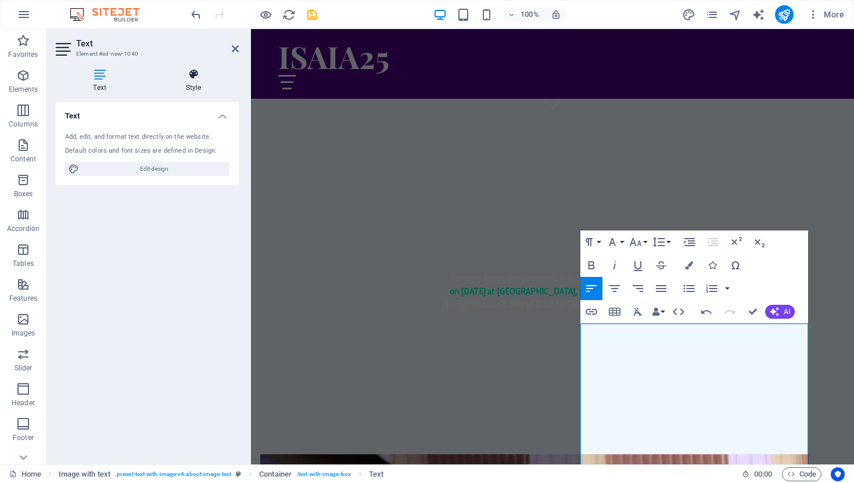
click at [194, 76] on icon at bounding box center [193, 75] width 91 height 12
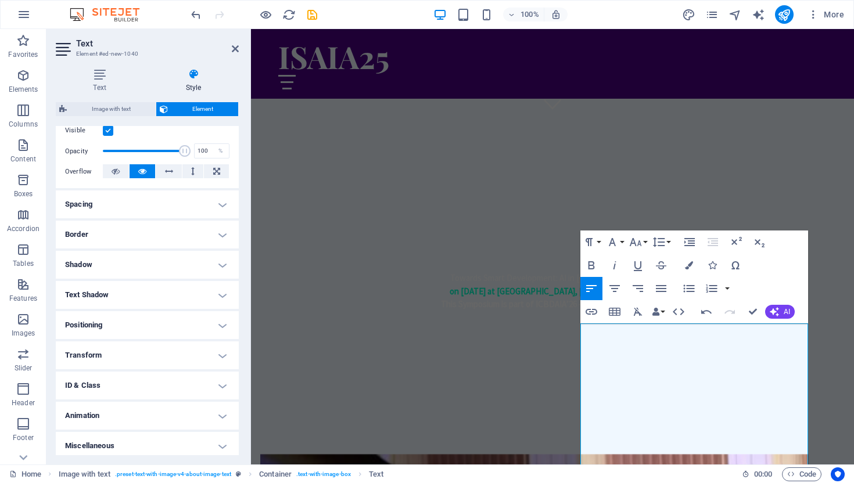
scroll to position [0, 0]
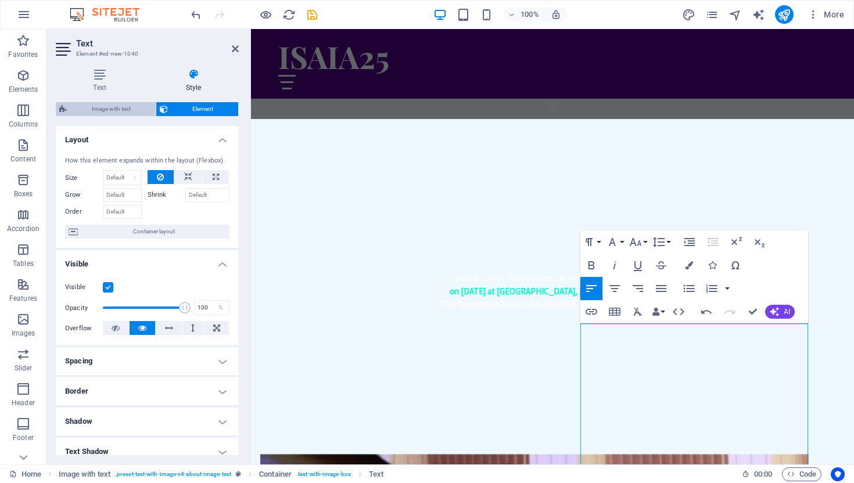
click at [128, 109] on span "Image with text" at bounding box center [111, 109] width 82 height 14
select select "rem"
select select "px"
select select "preset-text-with-image-v4-about-image-text"
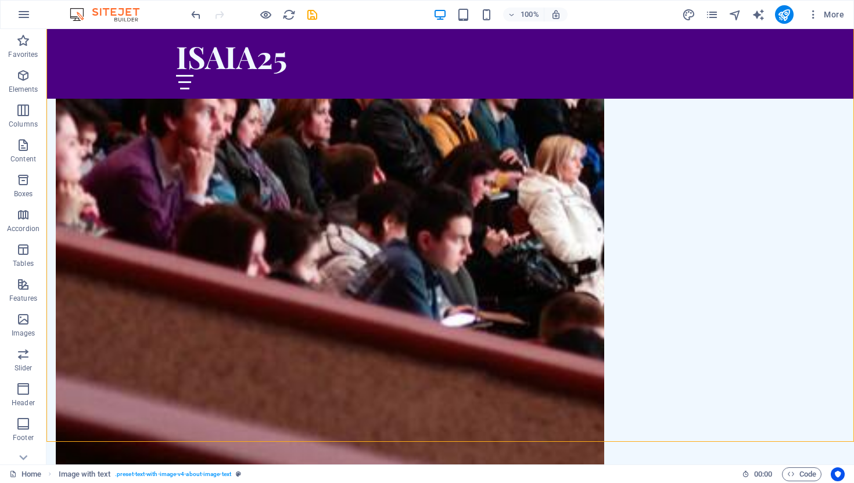
scroll to position [1138, 0]
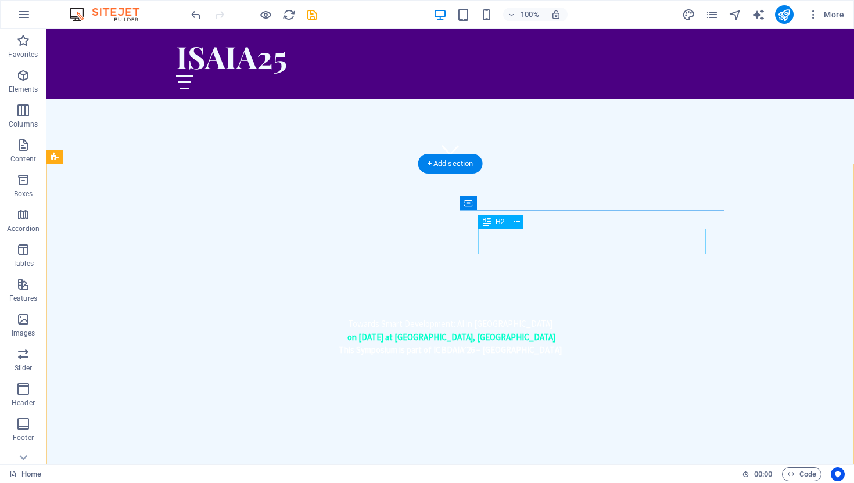
scroll to position [301, 0]
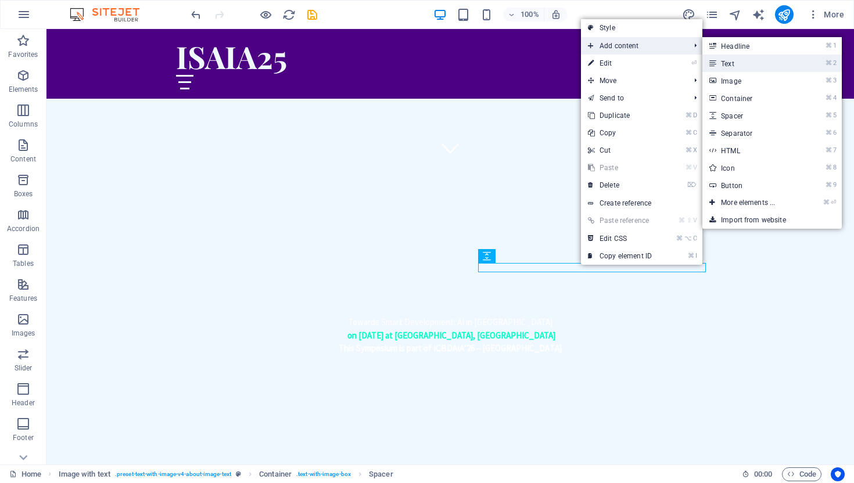
click at [725, 59] on link "⌘ 2 Text" at bounding box center [750, 63] width 96 height 17
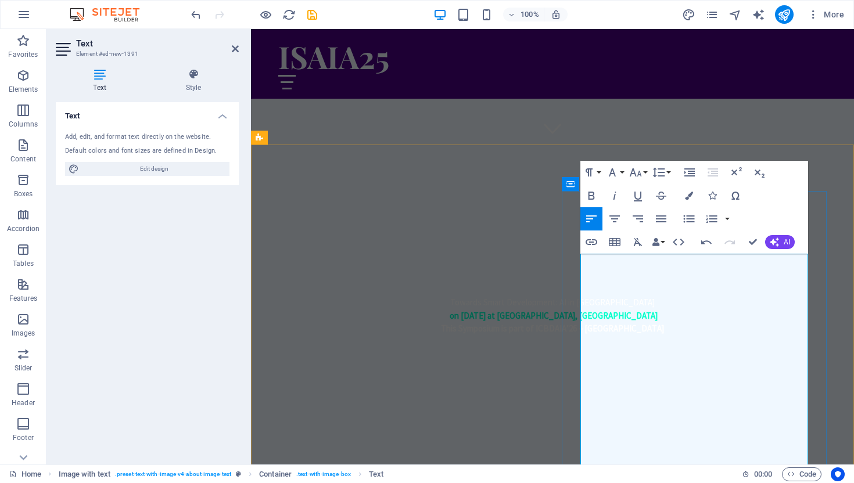
scroll to position [324, 0]
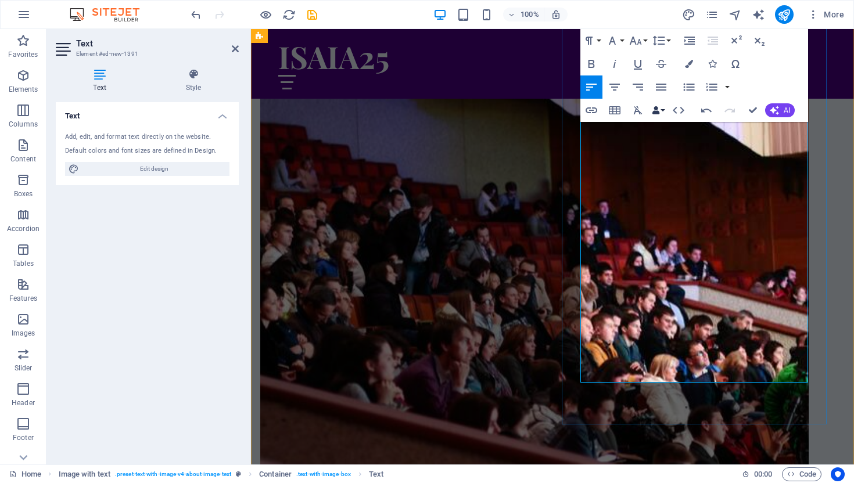
scroll to position [841, 0]
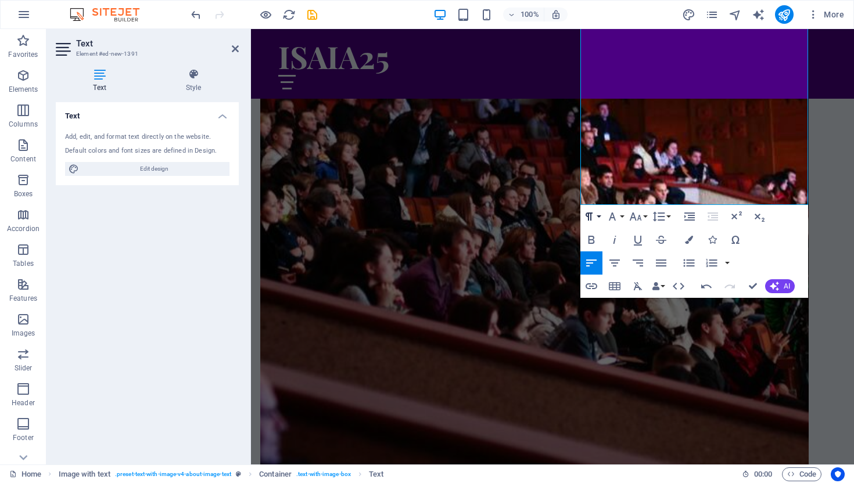
click at [595, 212] on icon "button" at bounding box center [589, 217] width 14 height 14
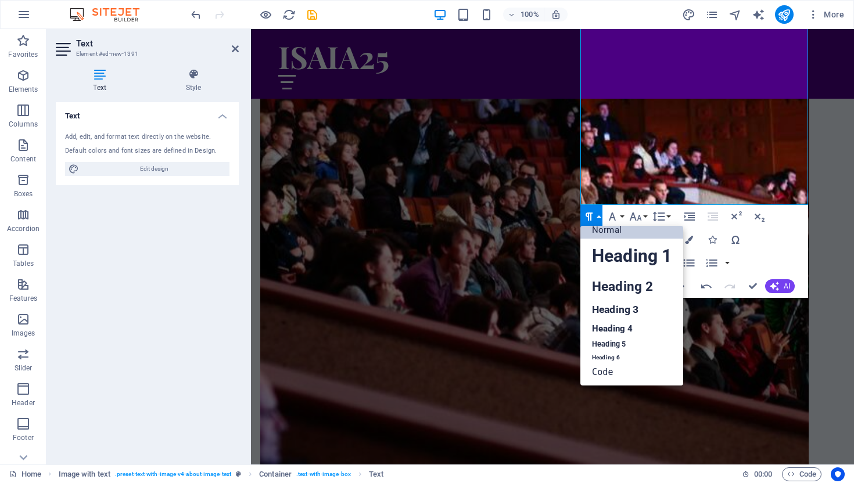
scroll to position [9, 0]
click at [595, 213] on icon "button" at bounding box center [589, 217] width 14 height 14
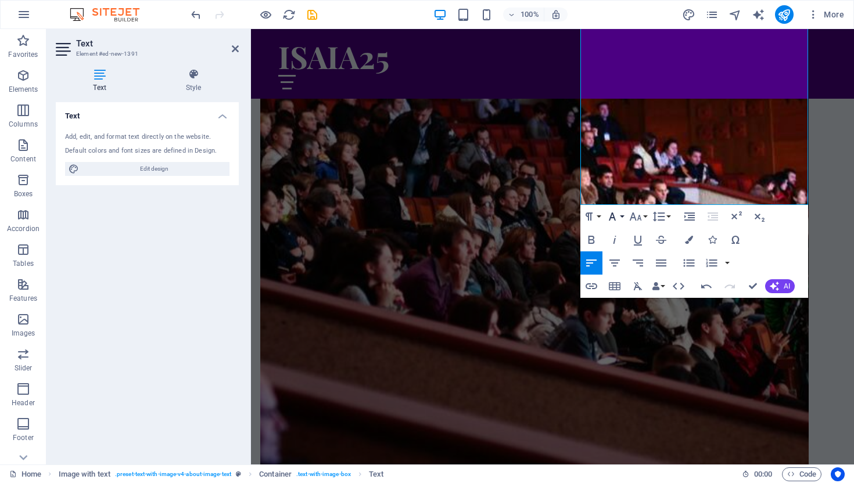
click at [612, 213] on icon "button" at bounding box center [612, 217] width 7 height 8
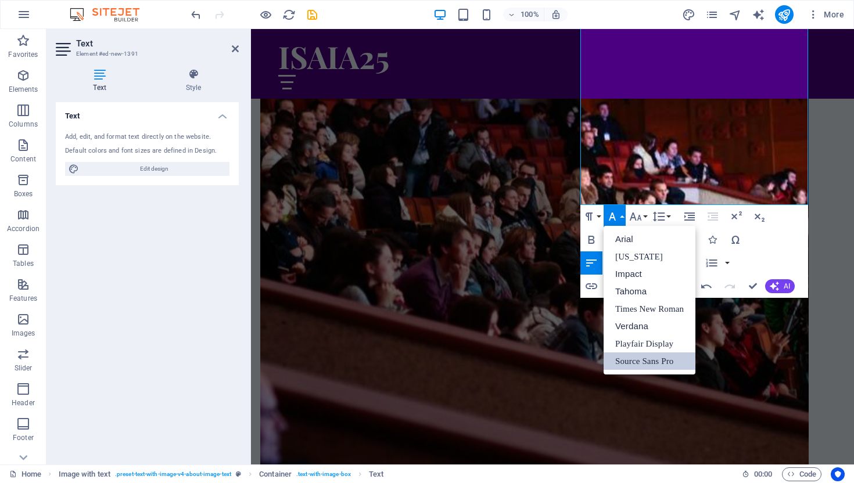
scroll to position [0, 0]
click at [615, 213] on icon "button" at bounding box center [612, 217] width 14 height 14
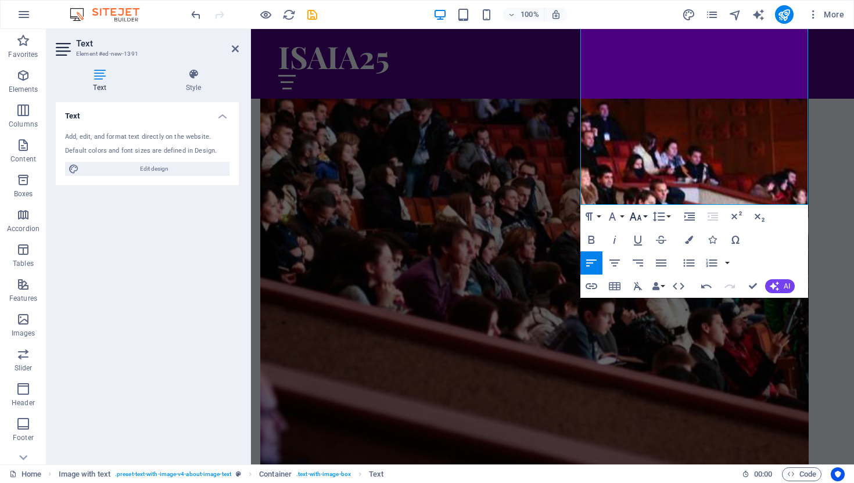
click at [644, 213] on button "Font Size" at bounding box center [638, 216] width 22 height 23
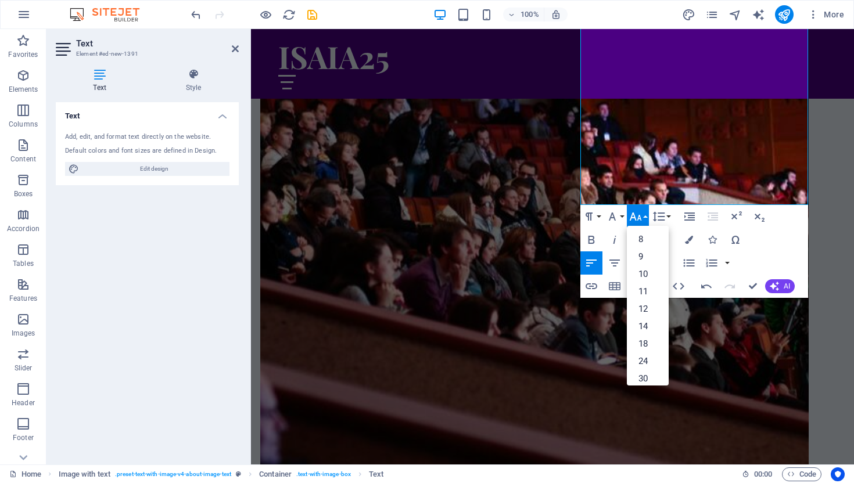
click at [644, 213] on button "Font Size" at bounding box center [638, 216] width 22 height 23
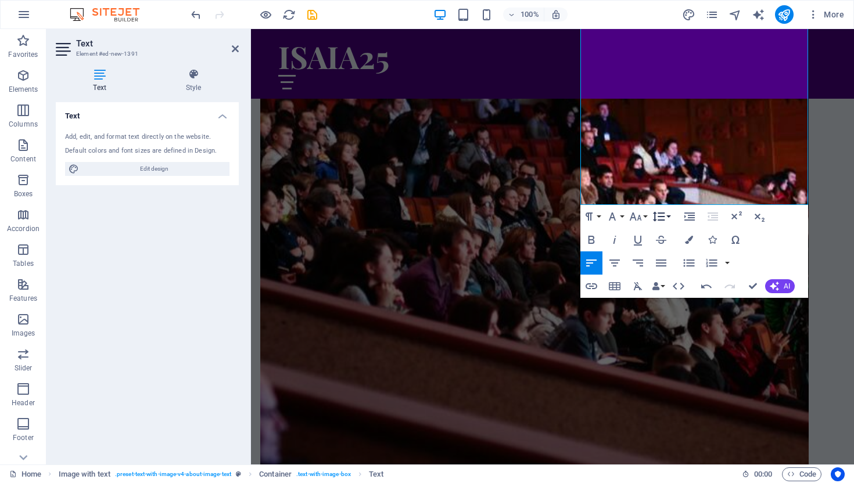
click at [664, 214] on icon "button" at bounding box center [658, 217] width 14 height 14
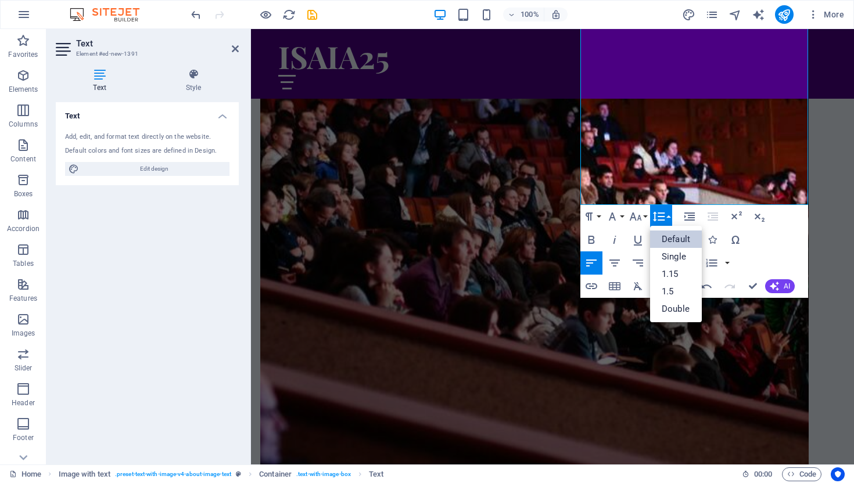
click at [664, 214] on icon "button" at bounding box center [658, 217] width 14 height 14
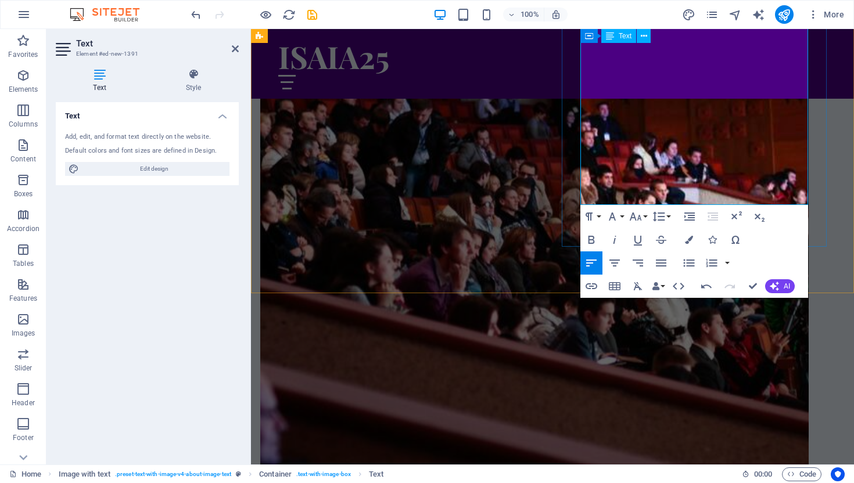
click at [517, 214] on figure at bounding box center [534, 247] width 548 height 577
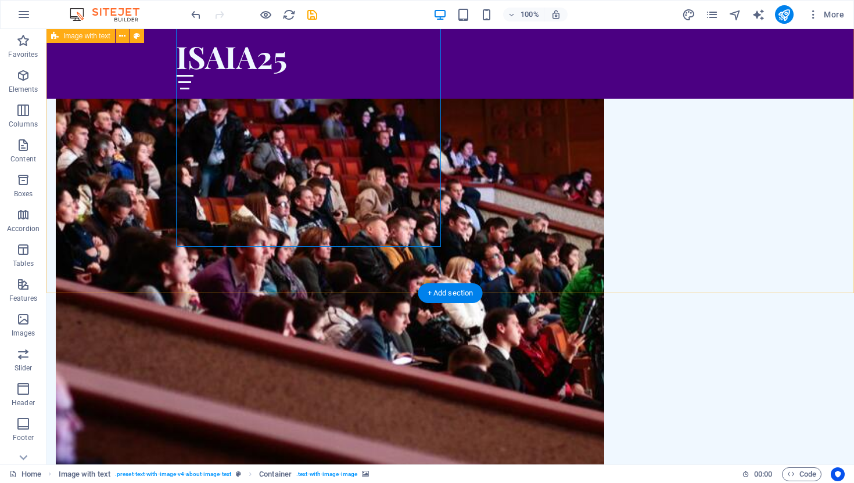
click at [350, 217] on figure at bounding box center [330, 247] width 548 height 577
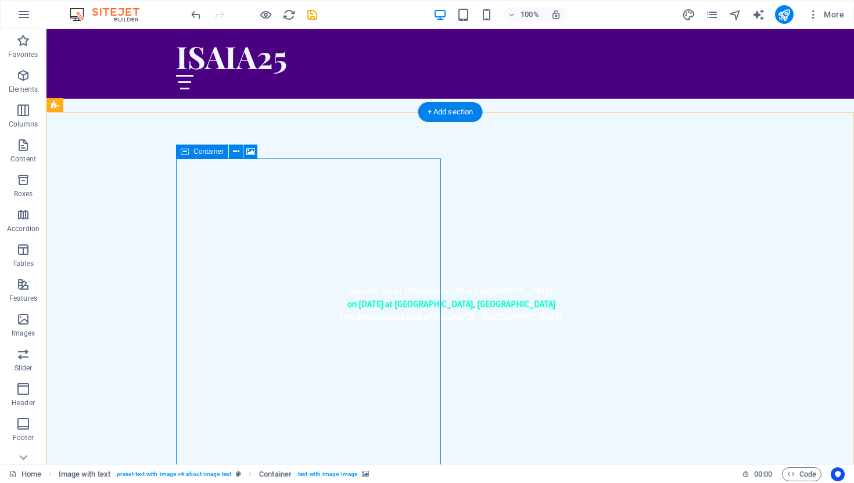
scroll to position [296, 0]
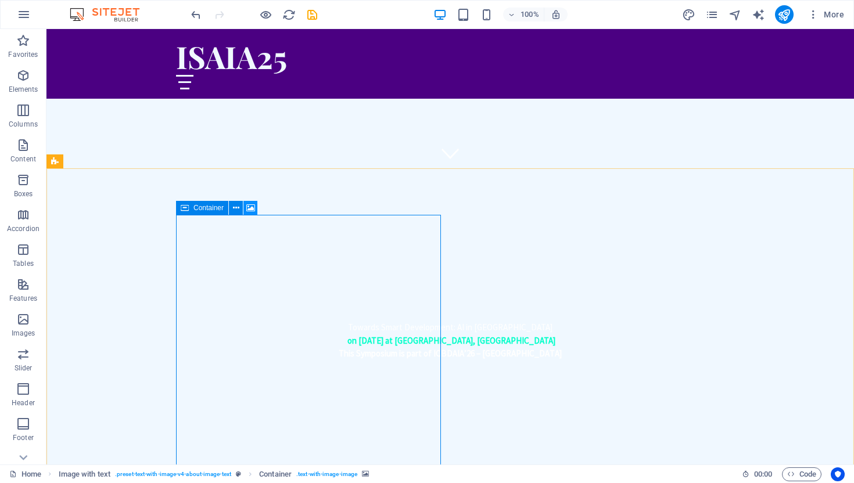
click at [249, 208] on icon at bounding box center [250, 208] width 9 height 12
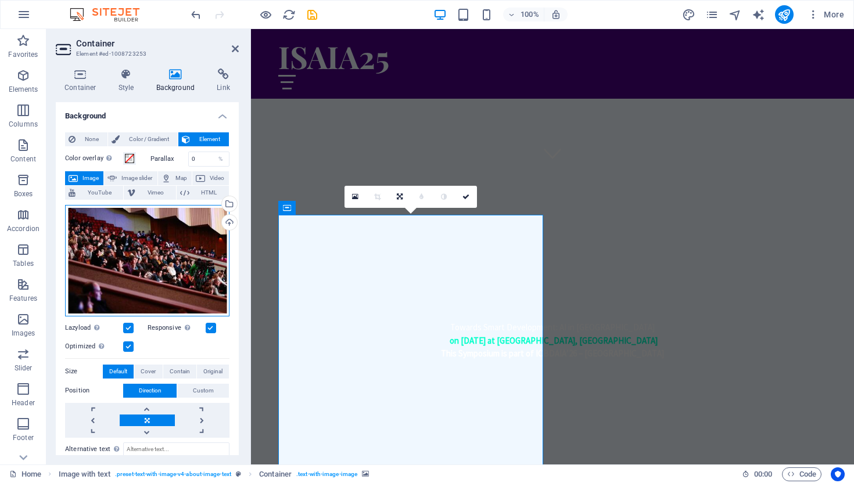
click at [179, 278] on div "Drag files here, click to choose files or select files from Files or our free s…" at bounding box center [147, 260] width 164 height 111
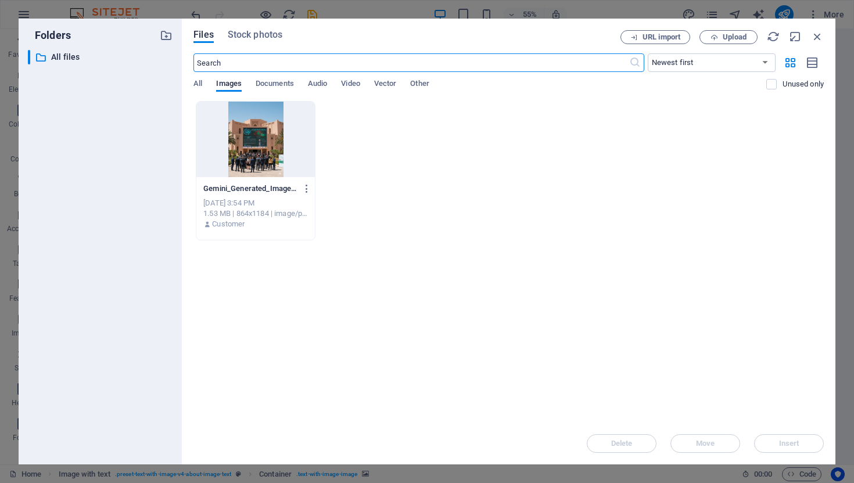
click at [257, 127] on div at bounding box center [255, 139] width 118 height 75
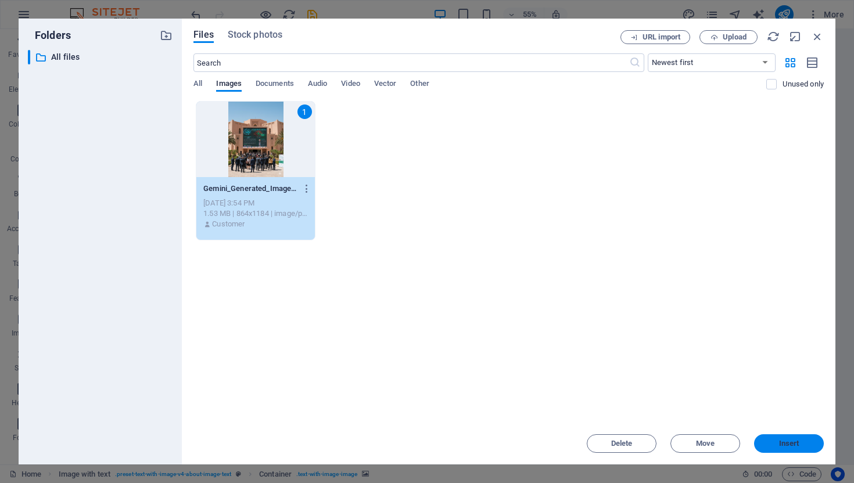
click at [789, 438] on button "Insert" at bounding box center [789, 443] width 70 height 19
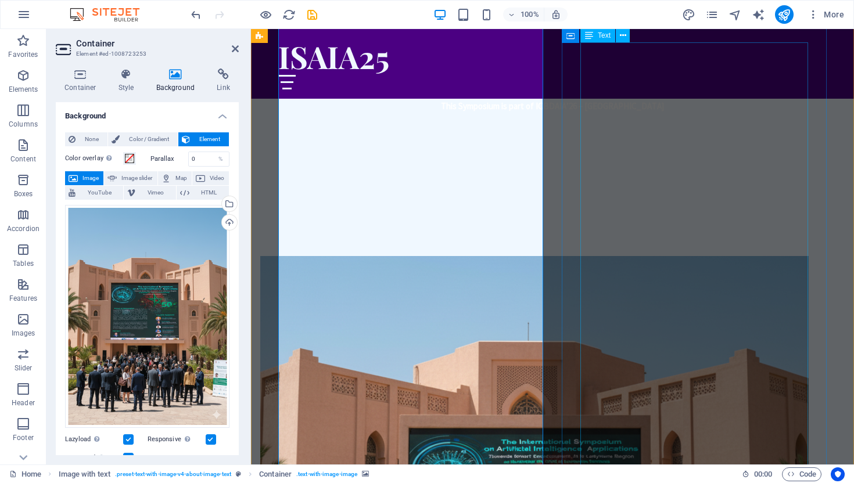
scroll to position [548, 0]
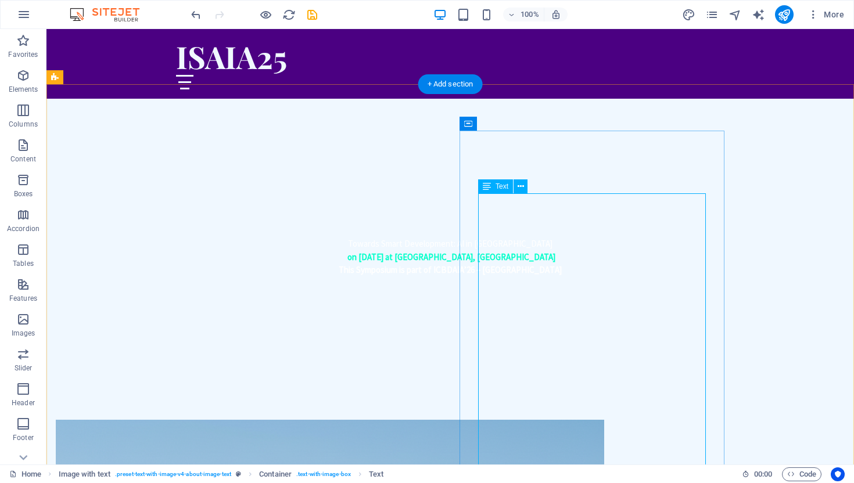
scroll to position [381, 0]
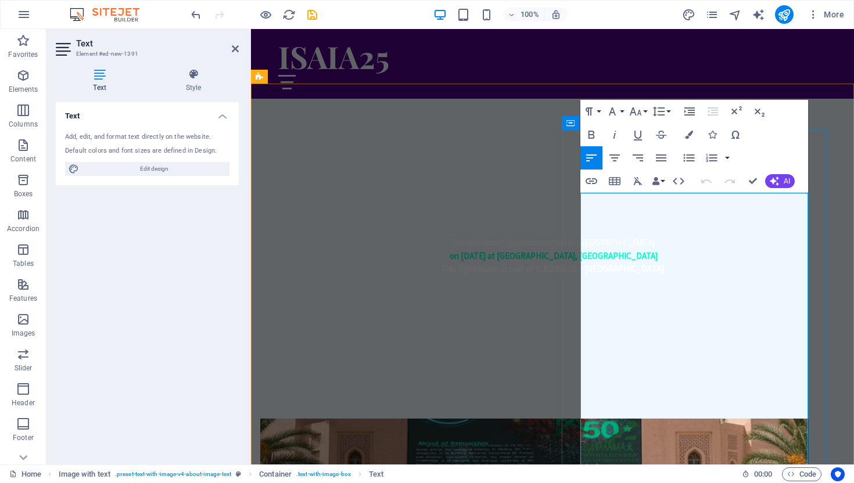
drag, startPoint x: 650, startPoint y: 202, endPoint x: 585, endPoint y: 203, distance: 64.5
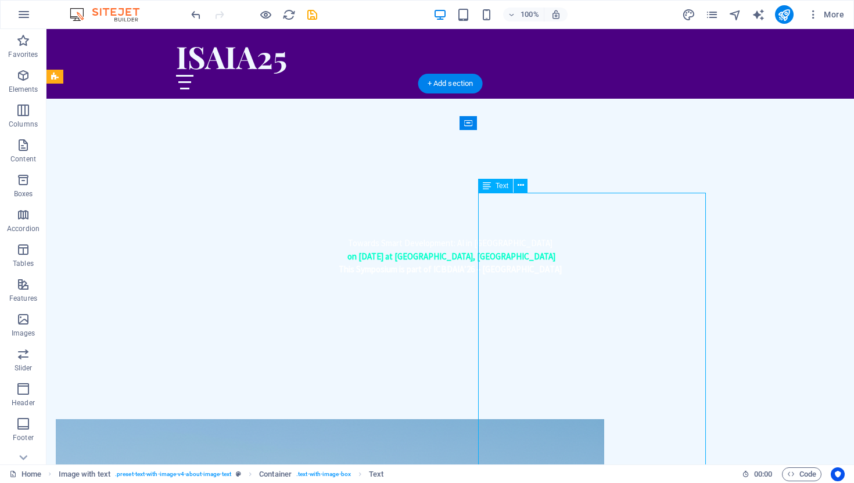
scroll to position [381, 0]
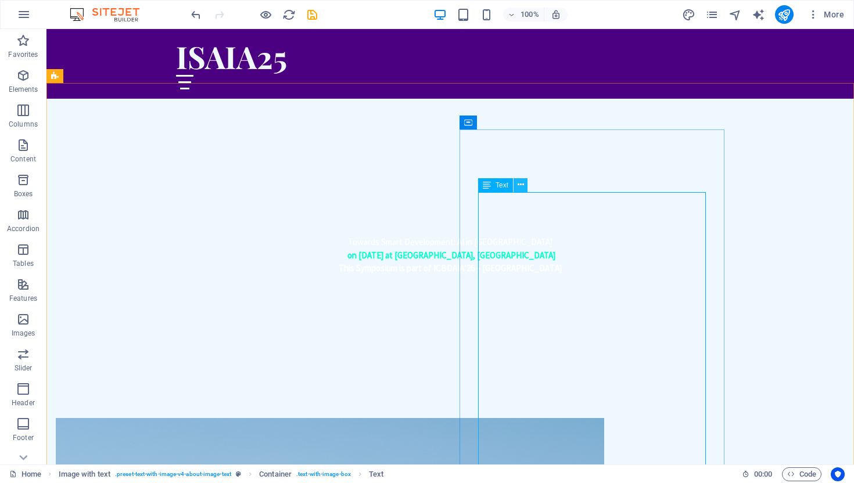
click at [516, 186] on button at bounding box center [520, 185] width 14 height 14
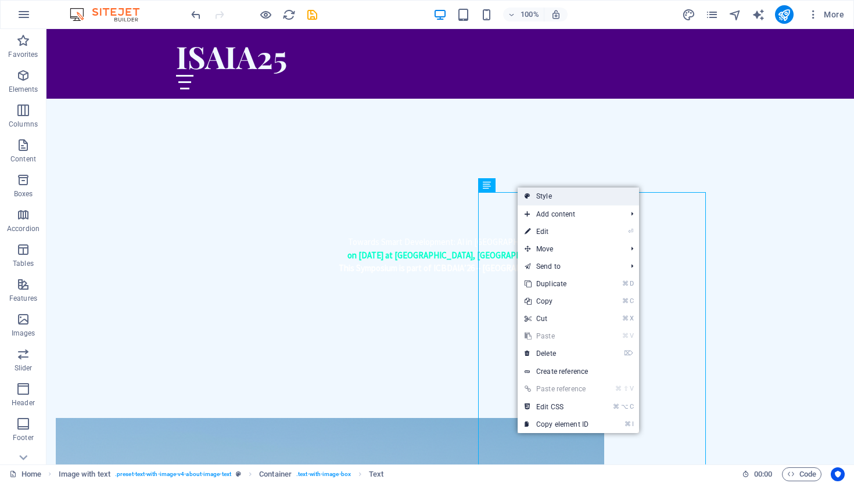
click at [534, 194] on link "Style" at bounding box center [577, 196] width 121 height 17
select select "rem"
select select "px"
select select "preset-text-with-image-v4-about-image-text"
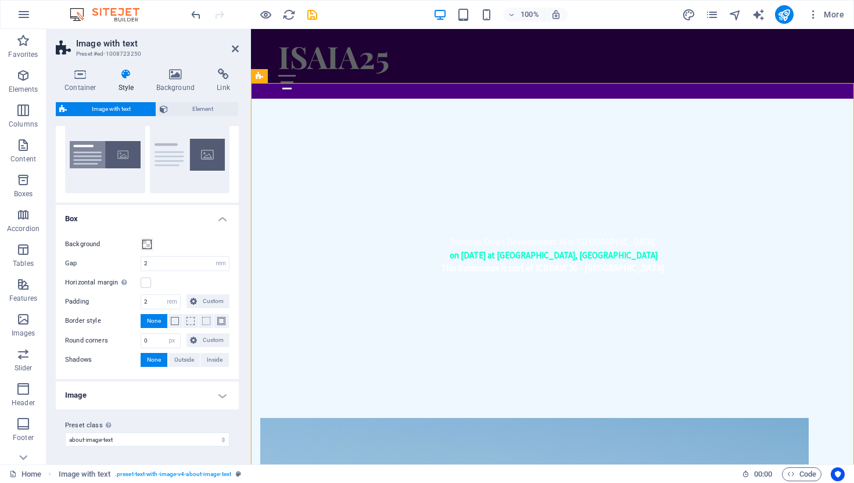
scroll to position [0, 0]
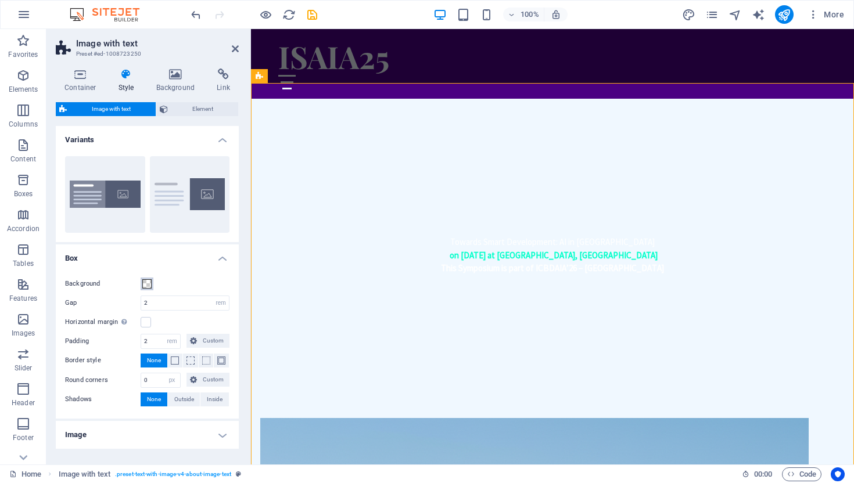
click at [148, 285] on span at bounding box center [146, 283] width 9 height 9
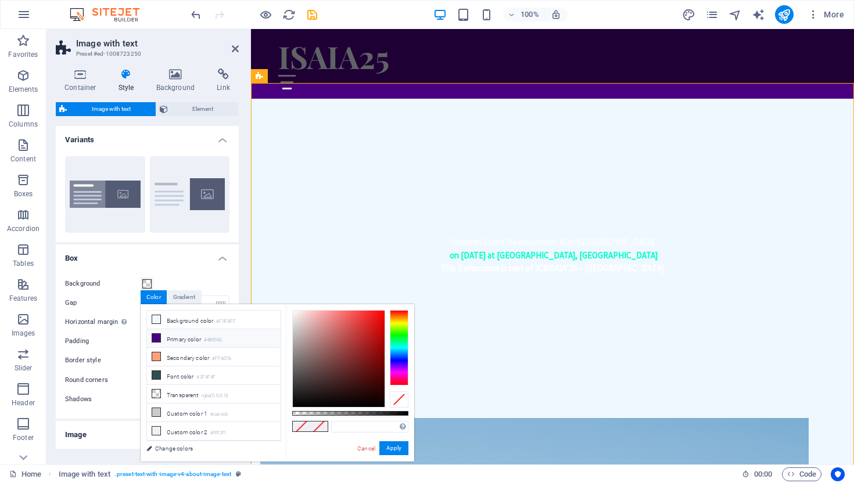
click at [174, 340] on li "Primary color #4B0082" at bounding box center [214, 338] width 134 height 19
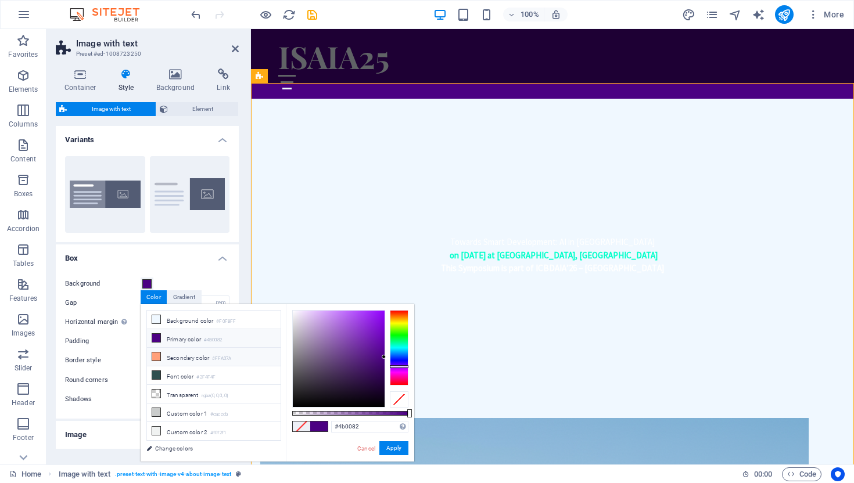
click at [183, 351] on li "Secondary color #FFA07A" at bounding box center [214, 357] width 134 height 19
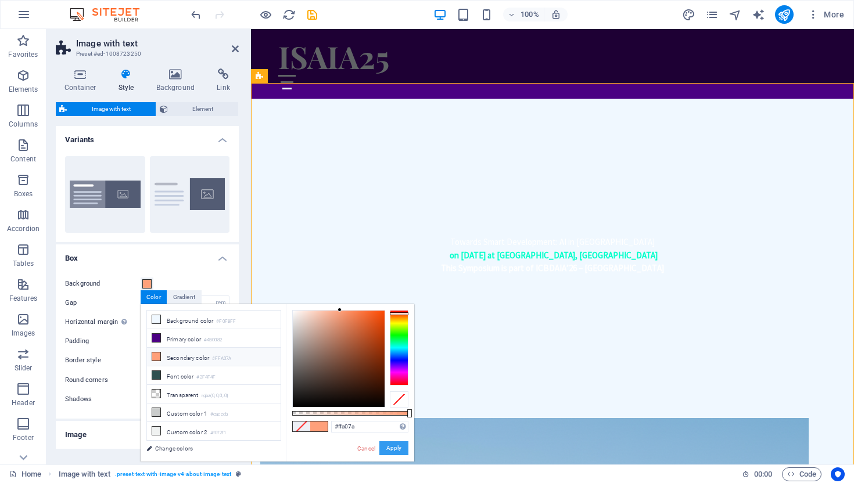
click at [388, 445] on button "Apply" at bounding box center [393, 448] width 29 height 14
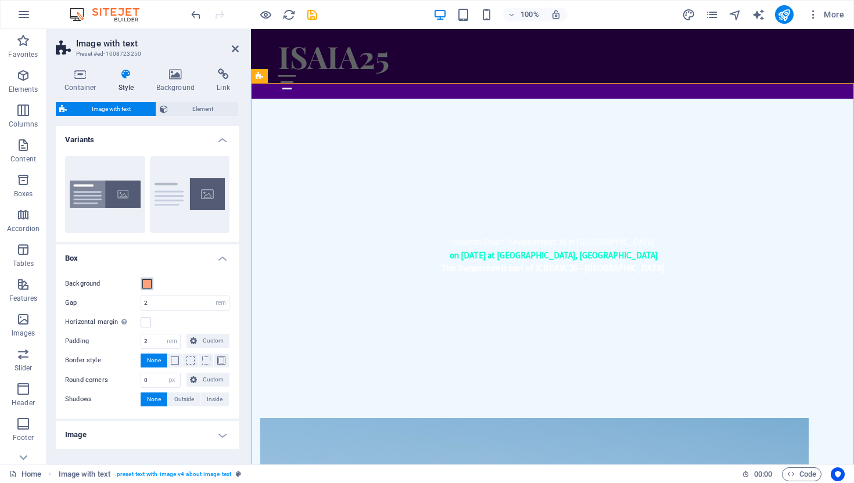
click at [143, 285] on span at bounding box center [146, 283] width 9 height 9
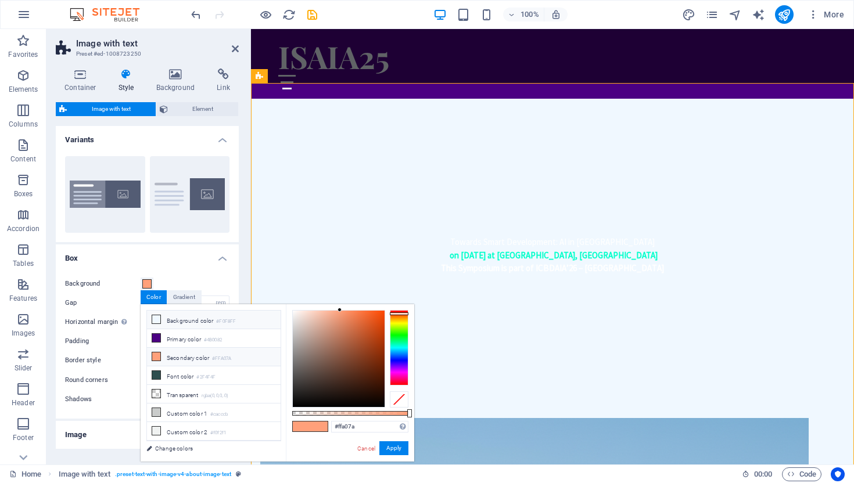
click at [207, 323] on li "Background color #F0F8FF" at bounding box center [214, 320] width 134 height 19
type input "#f0f8ff"
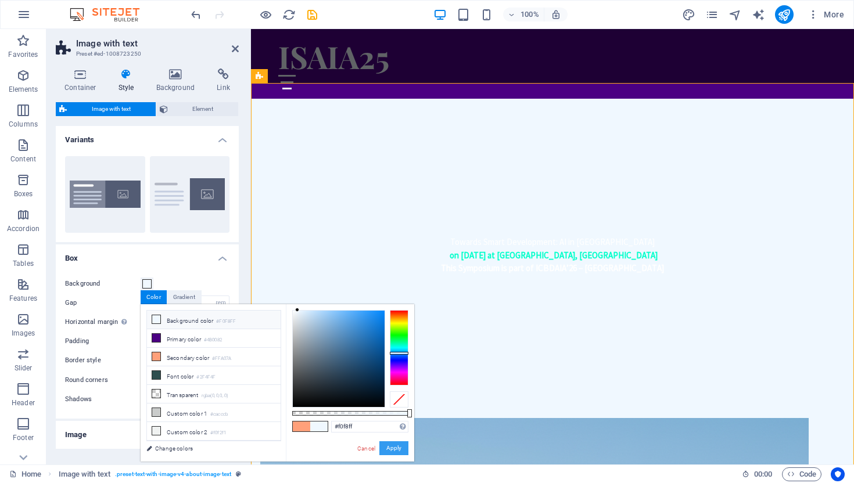
click at [399, 444] on button "Apply" at bounding box center [393, 448] width 29 height 14
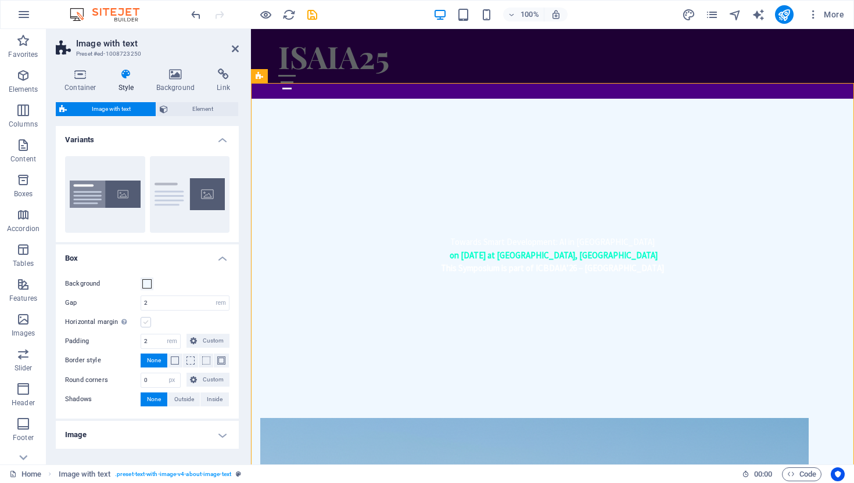
click at [147, 323] on label at bounding box center [146, 322] width 10 height 10
click at [0, 0] on input "Horizontal margin Only if the containers "Content width" is not set to "Default"" at bounding box center [0, 0] width 0 height 0
click at [147, 323] on label at bounding box center [146, 322] width 10 height 10
click at [0, 0] on input "Horizontal margin Only if the containers "Content width" is not set to "Default"" at bounding box center [0, 0] width 0 height 0
click at [199, 109] on span "Element" at bounding box center [203, 109] width 64 height 14
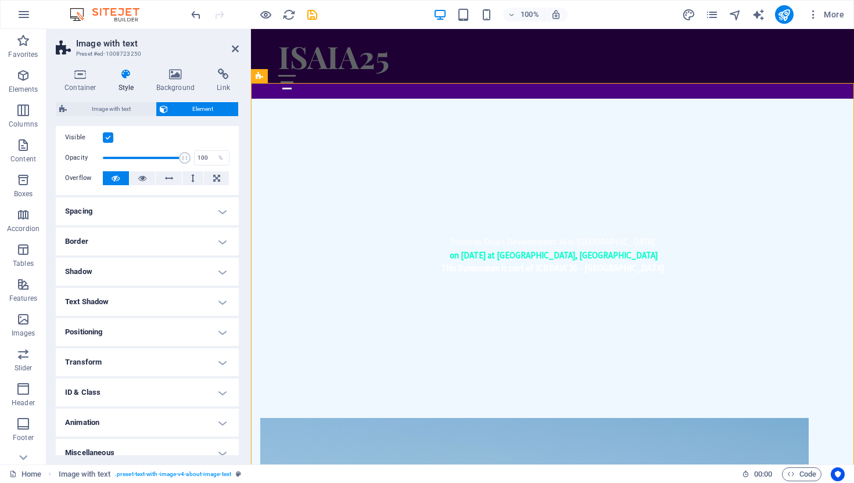
scroll to position [37, 0]
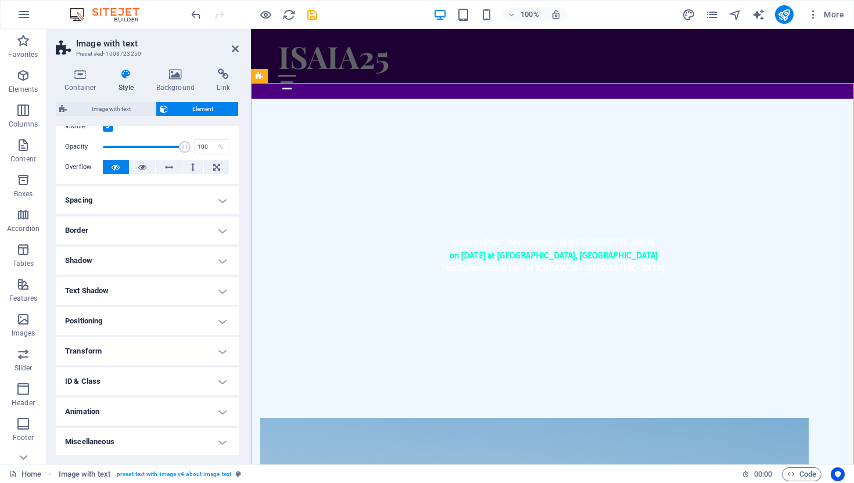
click at [175, 352] on h4 "Transform" at bounding box center [147, 351] width 183 height 28
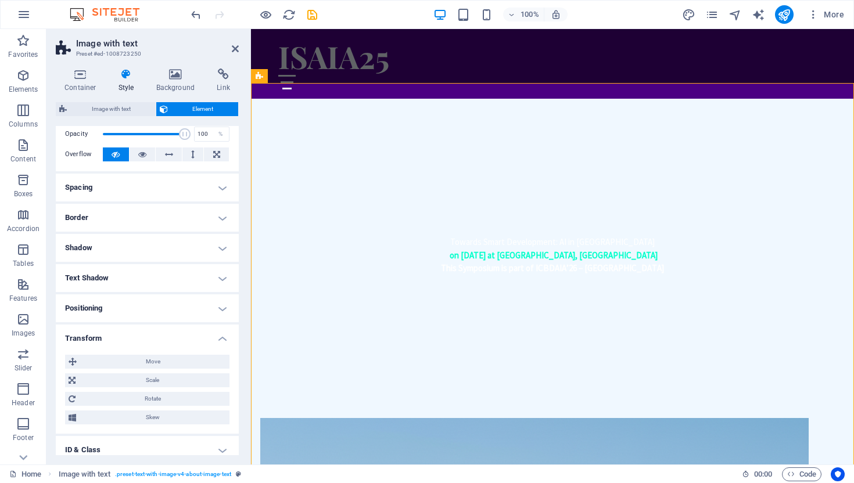
scroll to position [0, 0]
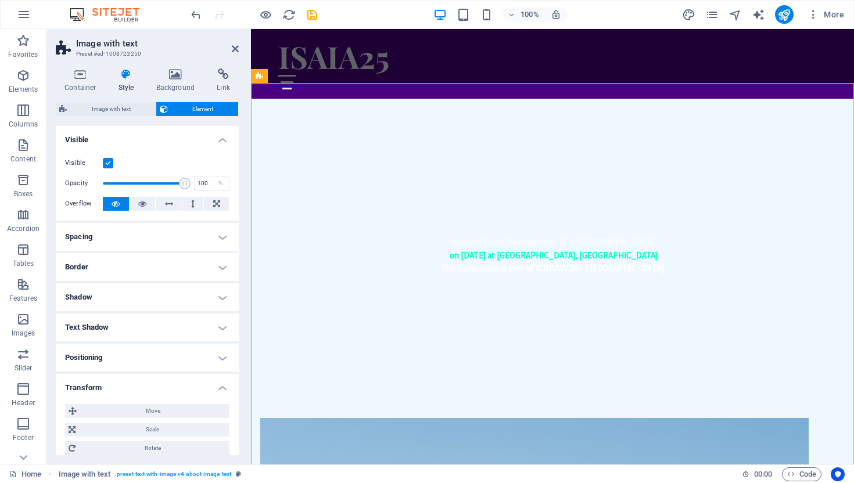
click at [109, 163] on label at bounding box center [108, 163] width 10 height 10
click at [0, 0] on input "Visible" at bounding box center [0, 0] width 0 height 0
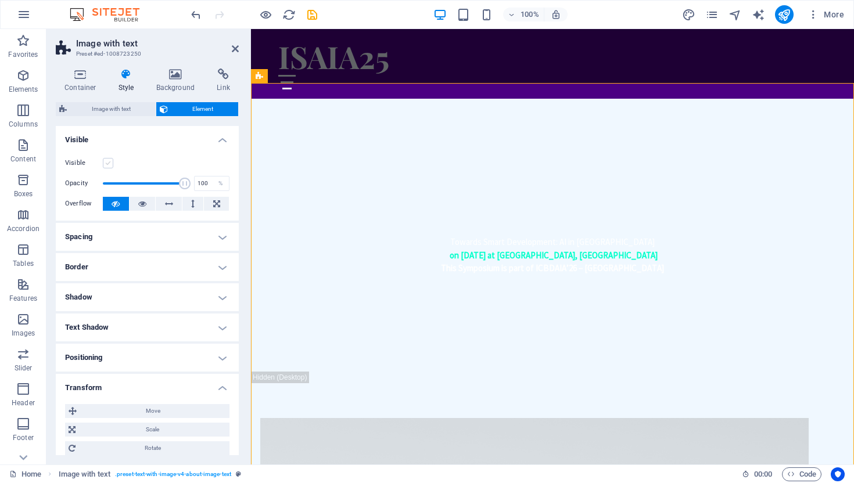
click at [109, 162] on label at bounding box center [108, 163] width 10 height 10
click at [0, 0] on input "Visible" at bounding box center [0, 0] width 0 height 0
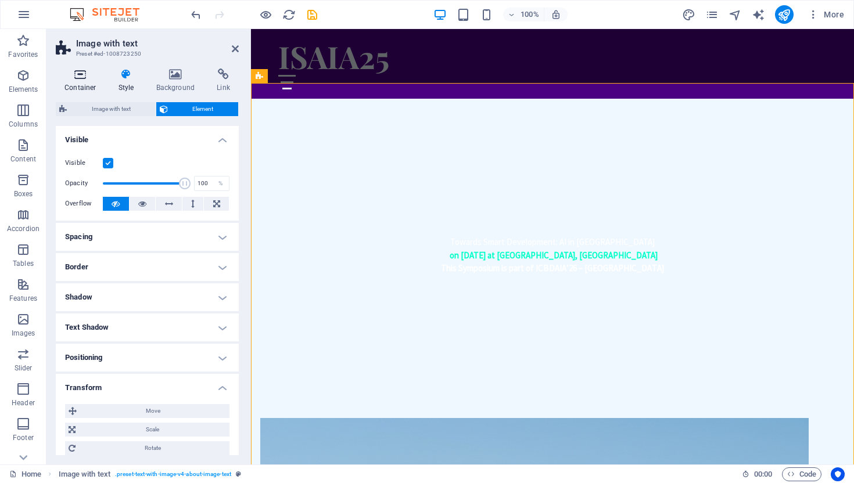
click at [82, 77] on icon at bounding box center [80, 75] width 49 height 12
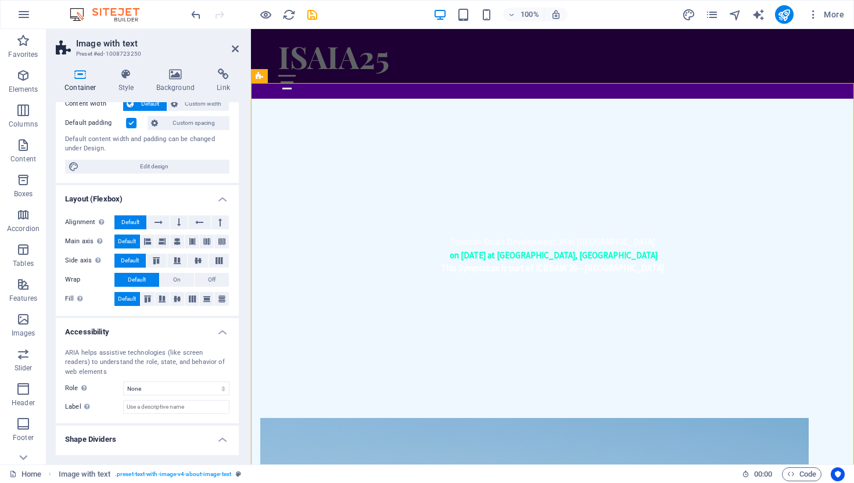
scroll to position [97, 0]
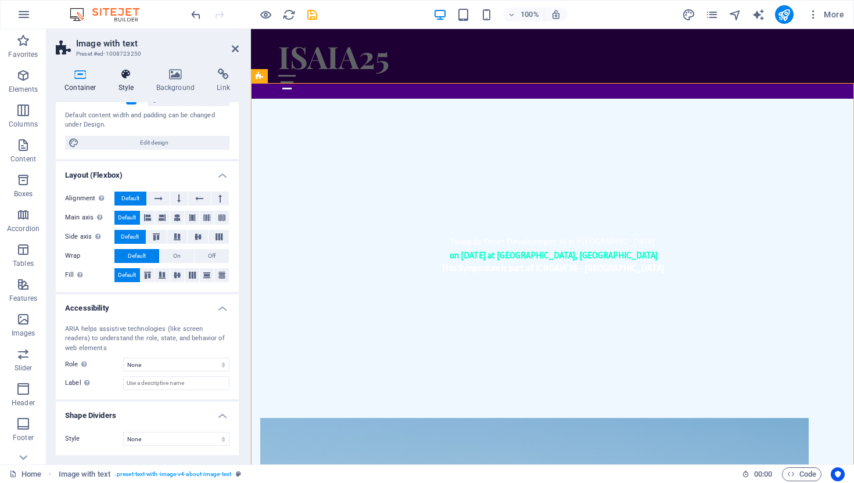
click at [136, 78] on icon at bounding box center [126, 75] width 33 height 12
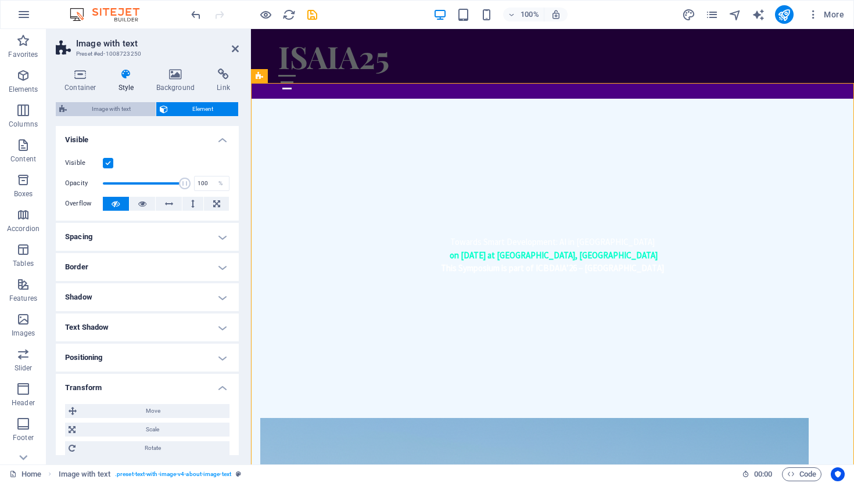
click at [142, 109] on span "Image with text" at bounding box center [111, 109] width 82 height 14
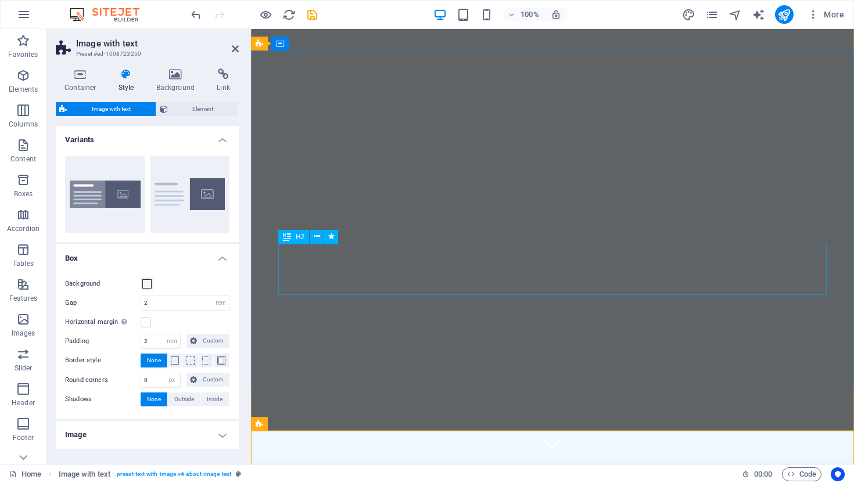
scroll to position [0, 0]
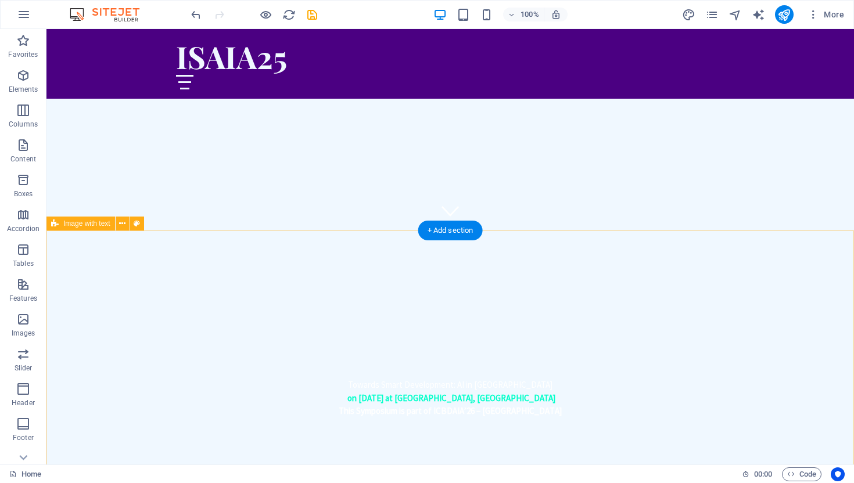
scroll to position [233, 0]
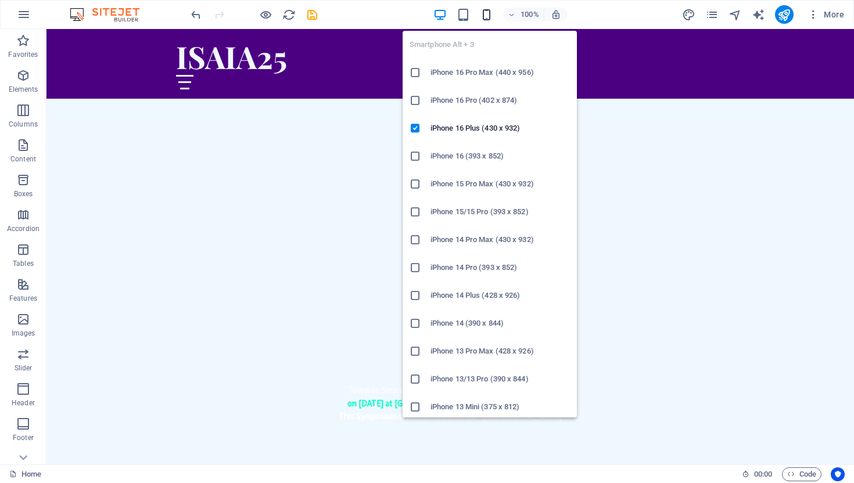
click at [491, 18] on icon "button" at bounding box center [486, 14] width 13 height 13
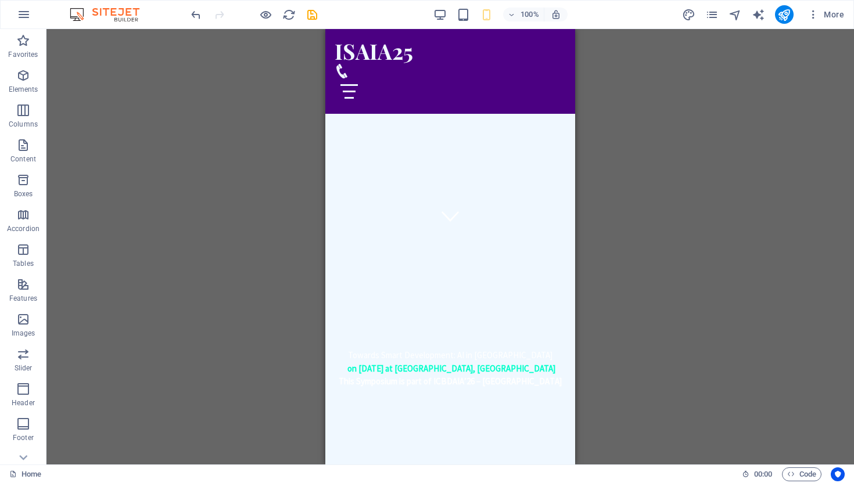
click at [711, 206] on div "Drag here to replace the existing content. Press “Ctrl” if you want to create a…" at bounding box center [449, 246] width 807 height 435
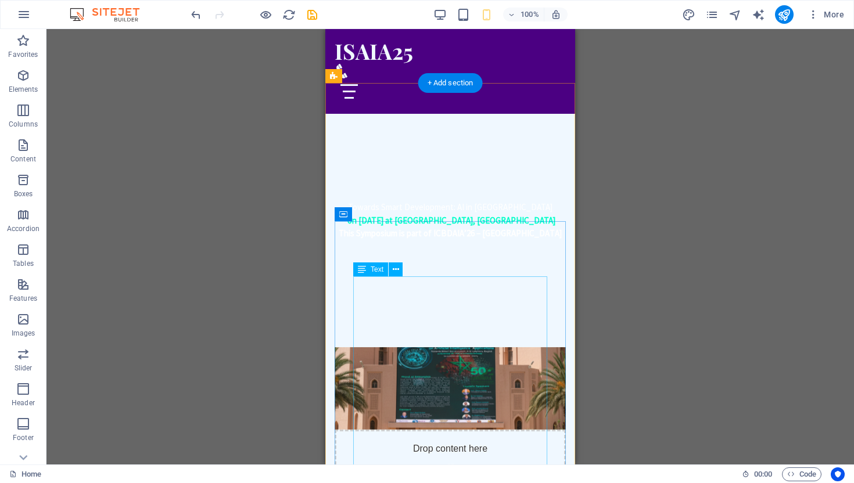
scroll to position [398, 0]
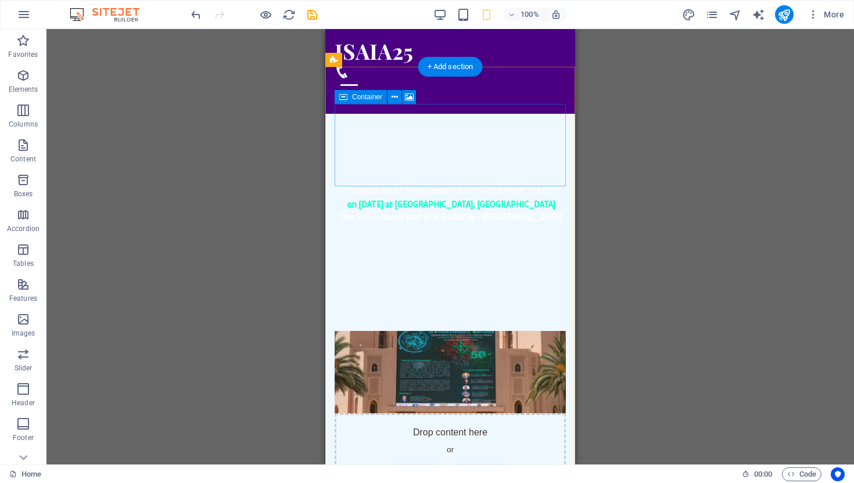
click at [479, 413] on div "Drop content here or Add elements Paste clipboard" at bounding box center [449, 454] width 231 height 82
click at [507, 413] on div "Drop content here or Add elements Paste clipboard" at bounding box center [449, 454] width 231 height 82
click at [483, 464] on span "Paste clipboard" at bounding box center [481, 472] width 64 height 16
click at [442, 413] on div "Drop content here or Add elements Paste clipboard" at bounding box center [449, 454] width 231 height 82
click at [446, 413] on div "Drop content here or Add elements Paste clipboard" at bounding box center [449, 454] width 231 height 82
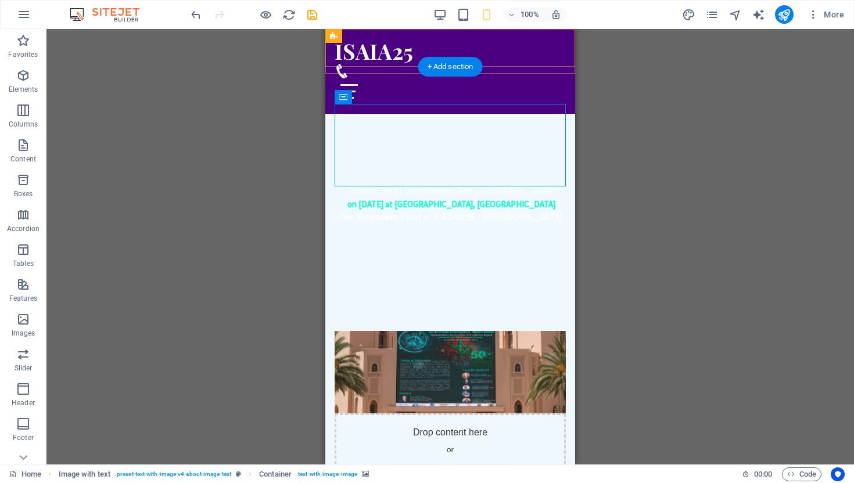
click at [507, 69] on div "ISAIA25 Home About Services Team" at bounding box center [450, 71] width 250 height 85
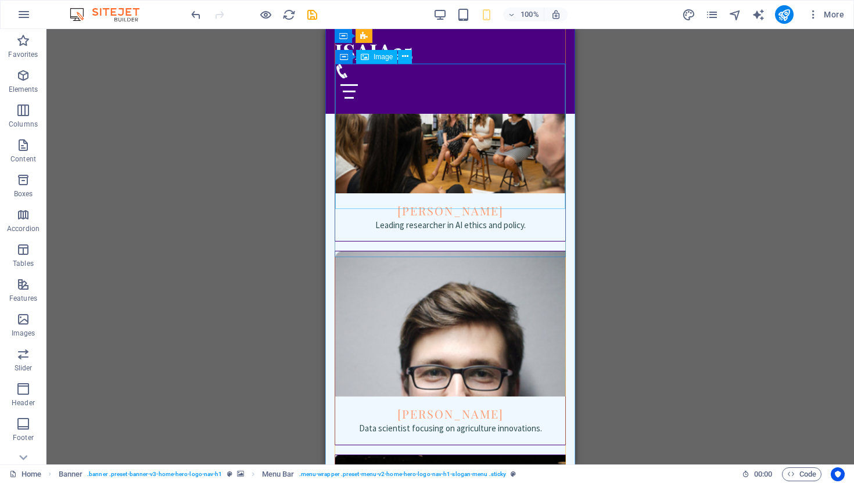
scroll to position [4164, 0]
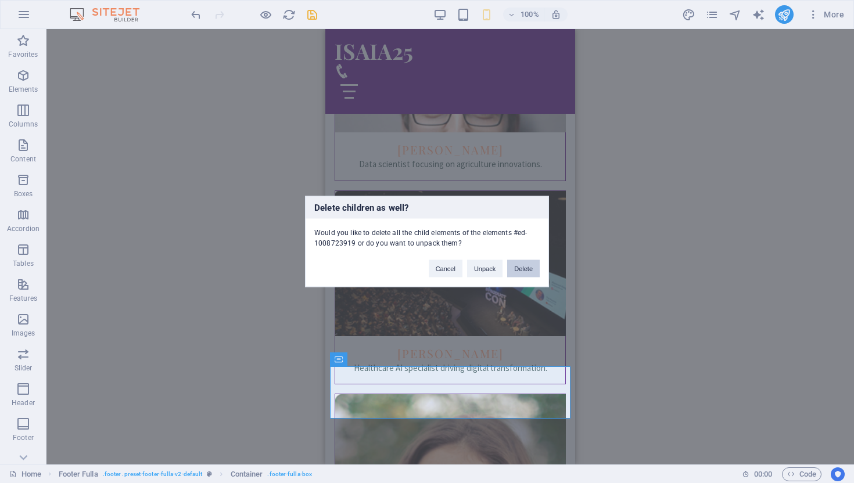
click at [530, 270] on button "Delete" at bounding box center [523, 268] width 33 height 17
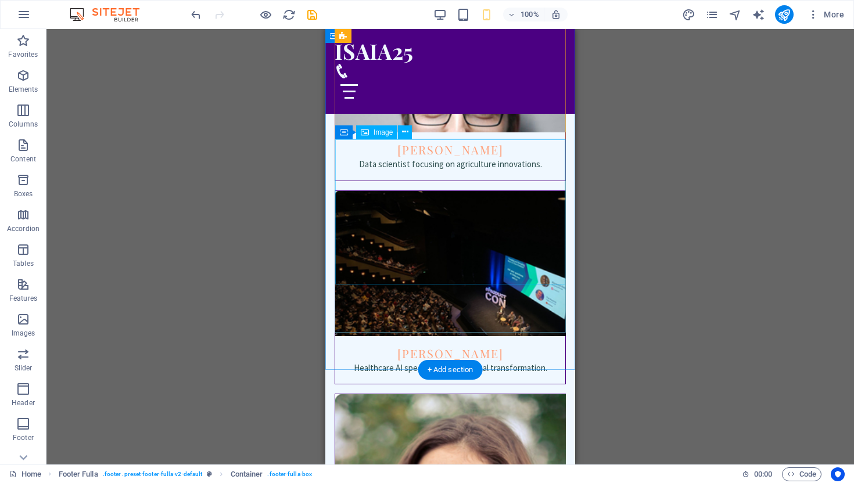
scroll to position [4102, 0]
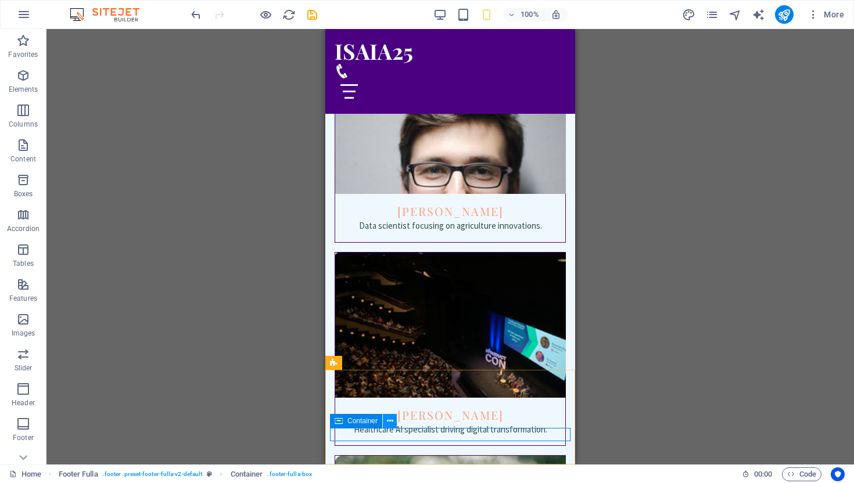
click at [388, 422] on icon at bounding box center [390, 421] width 6 height 12
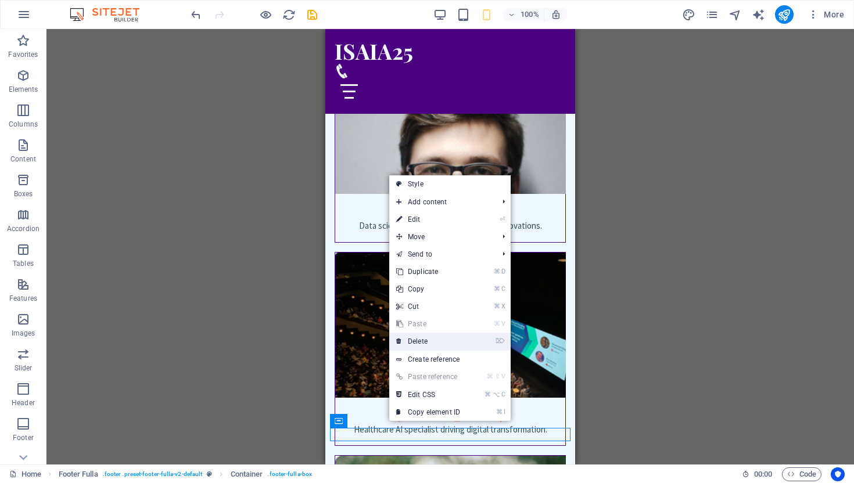
click at [448, 340] on link "⌦ Delete" at bounding box center [428, 341] width 78 height 17
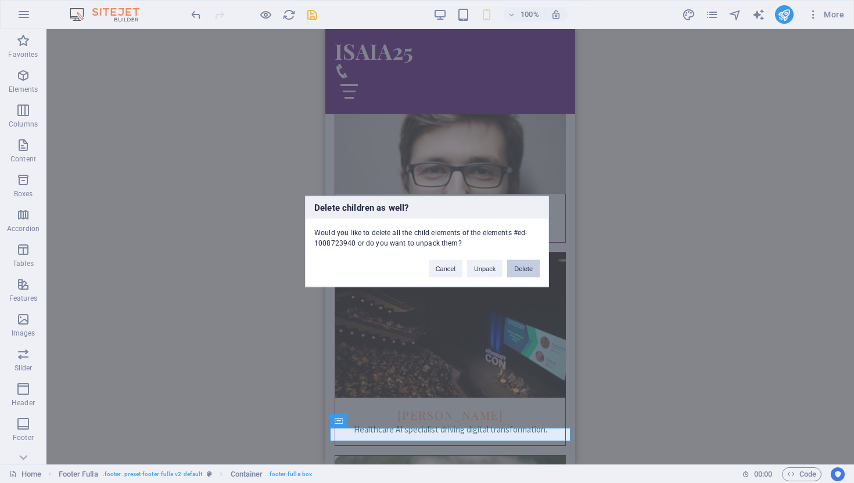
click at [526, 265] on button "Delete" at bounding box center [523, 268] width 33 height 17
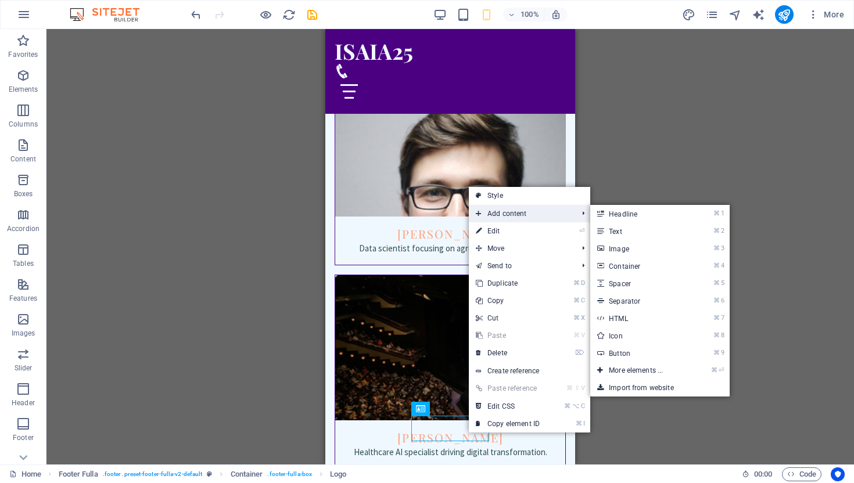
click at [514, 209] on span "Add content" at bounding box center [521, 213] width 104 height 17
click at [631, 230] on link "⌘ 2 Text" at bounding box center [638, 230] width 96 height 17
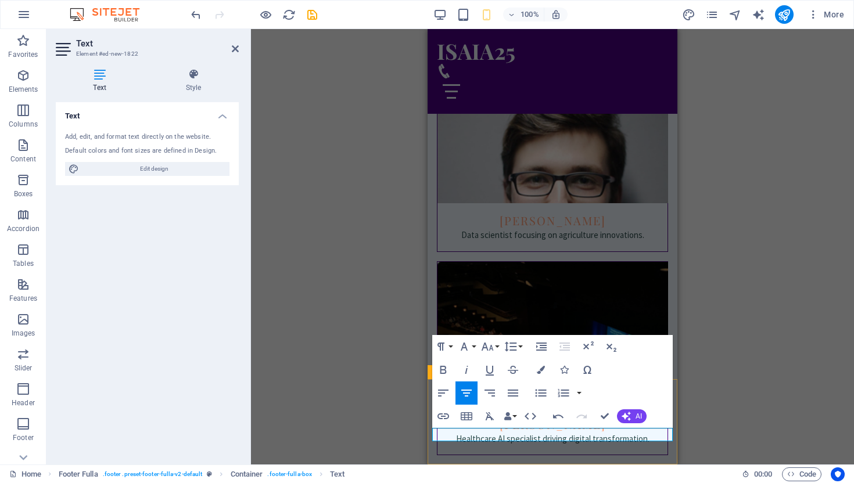
click at [738, 426] on div "H2 Banner Banner Container Menu Bar Spacer Icon Image with text Container Space…" at bounding box center [552, 246] width 603 height 435
click at [736, 426] on div "H2 Banner Banner Container Menu Bar Spacer Icon Image with text Container Space…" at bounding box center [552, 246] width 603 height 435
click at [714, 377] on div "H2 Banner Banner Container Menu Bar Spacer Icon Image with text Container Space…" at bounding box center [552, 246] width 603 height 435
drag, startPoint x: 657, startPoint y: 414, endPoint x: 232, endPoint y: 415, distance: 425.0
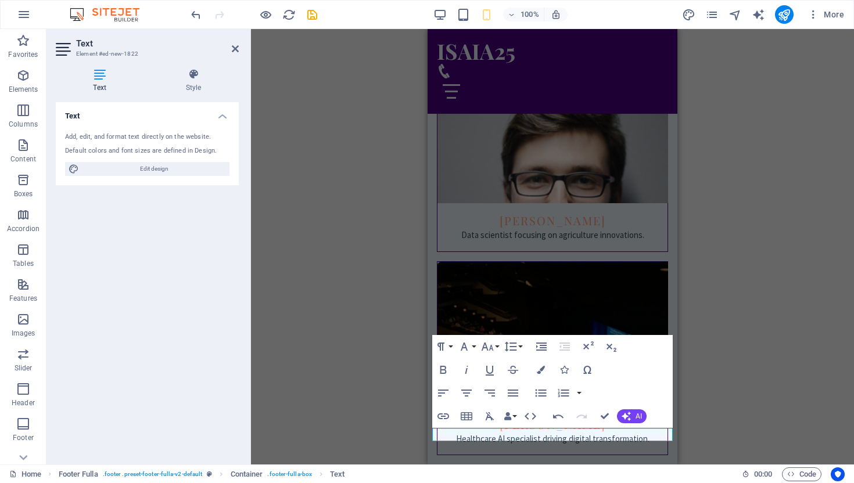
click at [657, 414] on div "Paragraph Format Normal Heading 1 Heading 2 Heading 3 Heading 4 Heading 5 Headi…" at bounding box center [552, 381] width 240 height 93
click at [372, 344] on div "H2 Banner Banner Container Menu Bar Spacer Icon Image with text Container Space…" at bounding box center [552, 246] width 603 height 435
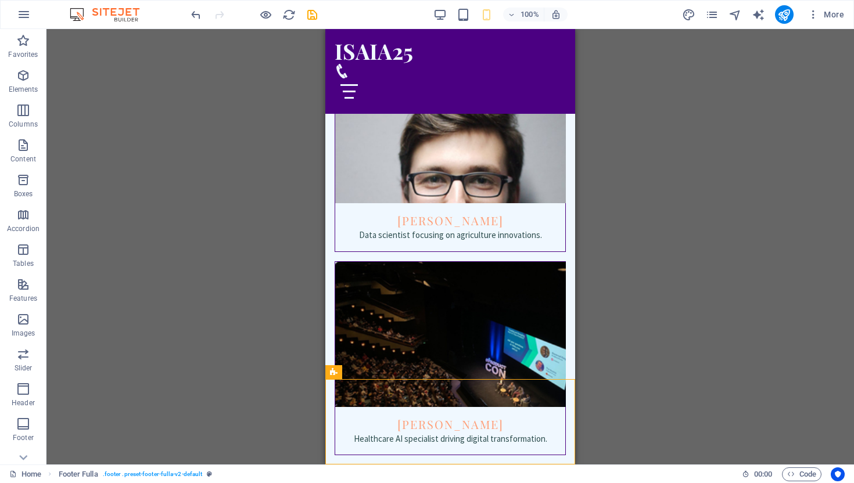
click at [608, 449] on div "H2 Banner Banner Container Menu Bar Spacer Icon Image with text Container Space…" at bounding box center [449, 246] width 807 height 435
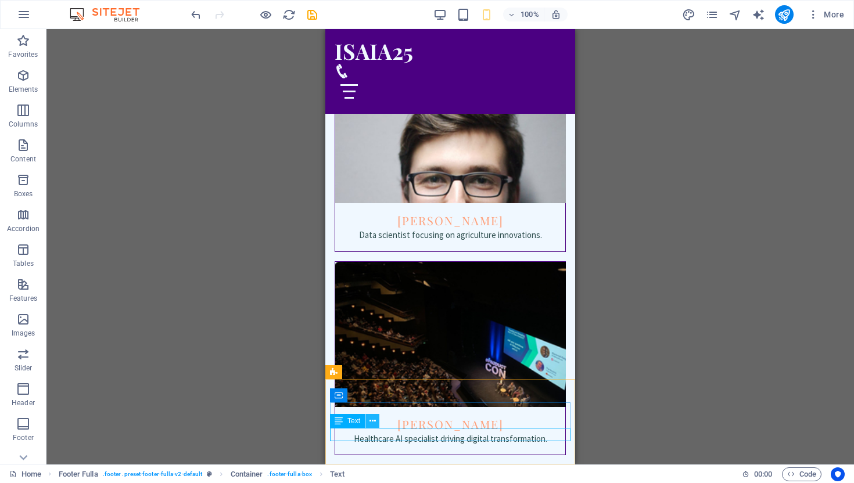
click at [369, 419] on icon at bounding box center [372, 421] width 6 height 12
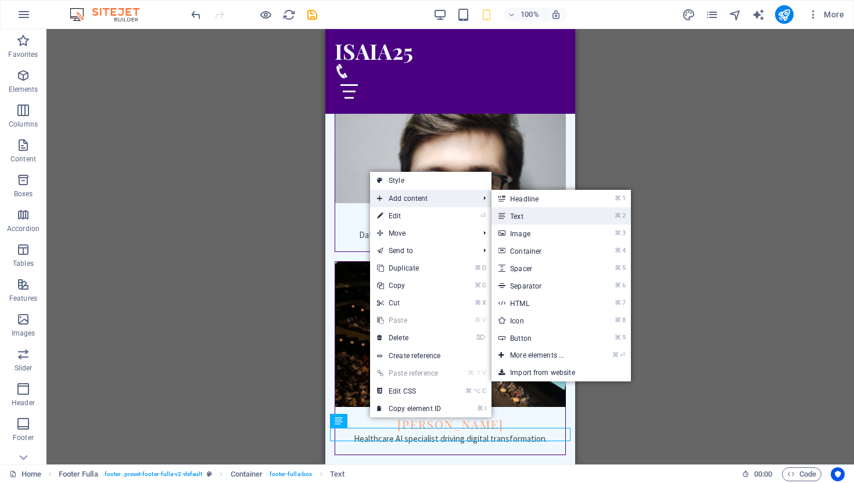
click at [523, 216] on link "⌘ 2 Text" at bounding box center [539, 215] width 96 height 17
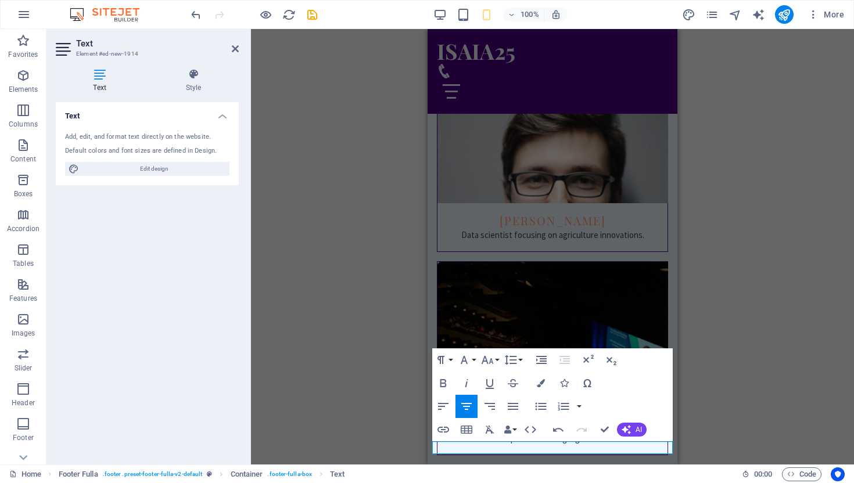
click at [822, 181] on div "H2 Banner Banner Container Menu Bar Spacer Icon Image with text Container Space…" at bounding box center [552, 246] width 603 height 435
click at [782, 279] on div "H2 Banner Banner Container Menu Bar Spacer Icon Image with text Container Space…" at bounding box center [552, 246] width 603 height 435
click at [853, 208] on div "H2 Banner Banner Container Menu Bar Spacer Icon Image with text Container Space…" at bounding box center [552, 246] width 603 height 435
click at [724, 381] on div "H2 Banner Banner Container Menu Bar Spacer Icon Image with text Container Space…" at bounding box center [552, 246] width 603 height 435
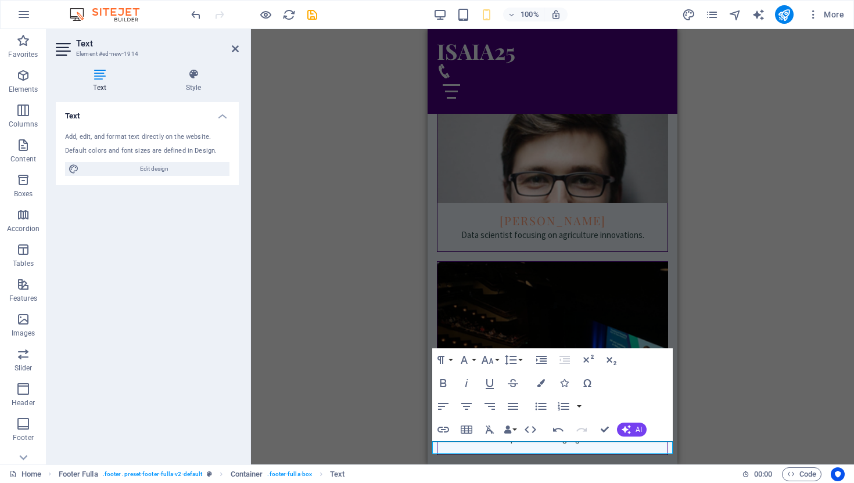
click at [299, 376] on div "H2 Banner Banner Container Menu Bar Spacer Icon Image with text Container Space…" at bounding box center [552, 246] width 603 height 435
click at [765, 435] on div "H2 Banner Banner Container Menu Bar Spacer Icon Image with text Container Space…" at bounding box center [552, 246] width 603 height 435
click at [819, 292] on div "H2 Banner Banner Container Menu Bar Spacer Icon Image with text Container Space…" at bounding box center [552, 246] width 603 height 435
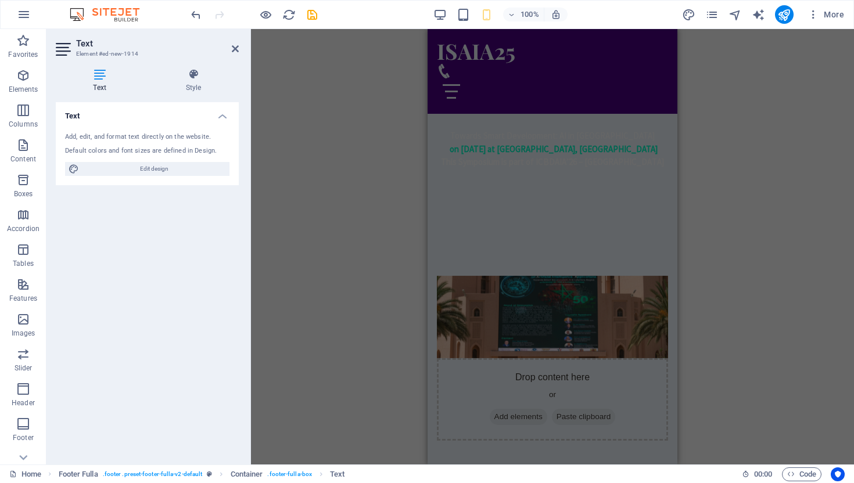
scroll to position [0, 0]
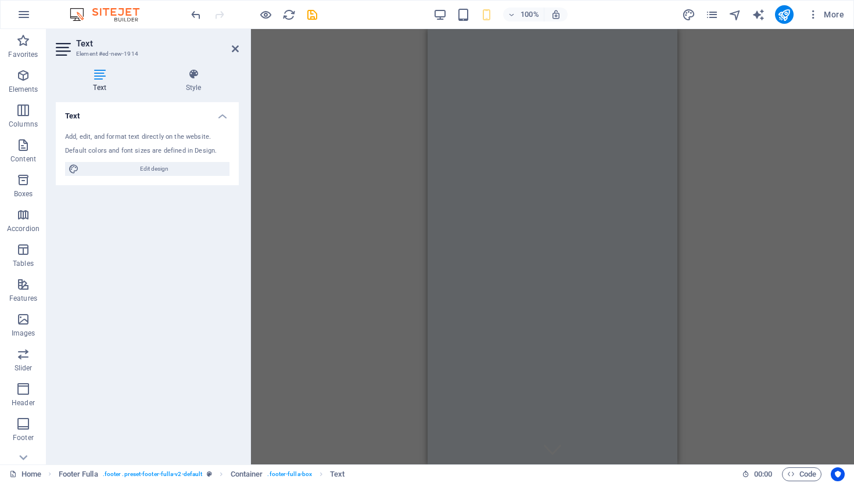
click at [778, 191] on div "H2 Banner Container Menu Bar Spacer Icon Image with text Container Spacer Conta…" at bounding box center [552, 246] width 603 height 435
click at [235, 46] on icon at bounding box center [235, 48] width 7 height 9
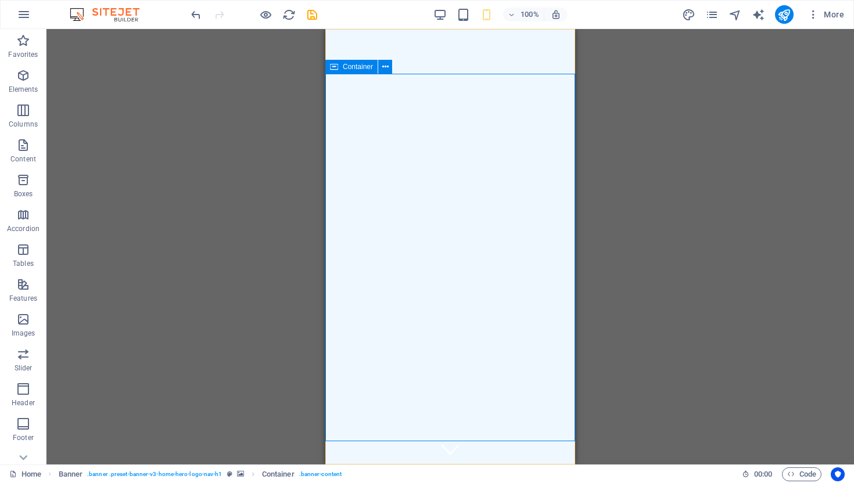
click at [348, 72] on div "Container" at bounding box center [351, 67] width 52 height 14
click at [356, 64] on span "Container" at bounding box center [358, 66] width 30 height 7
click at [379, 67] on button at bounding box center [385, 67] width 14 height 14
click at [665, 246] on div "H2 Banner Container Banner Menu Bar Spacer Icon Image with text Container Space…" at bounding box center [449, 246] width 807 height 435
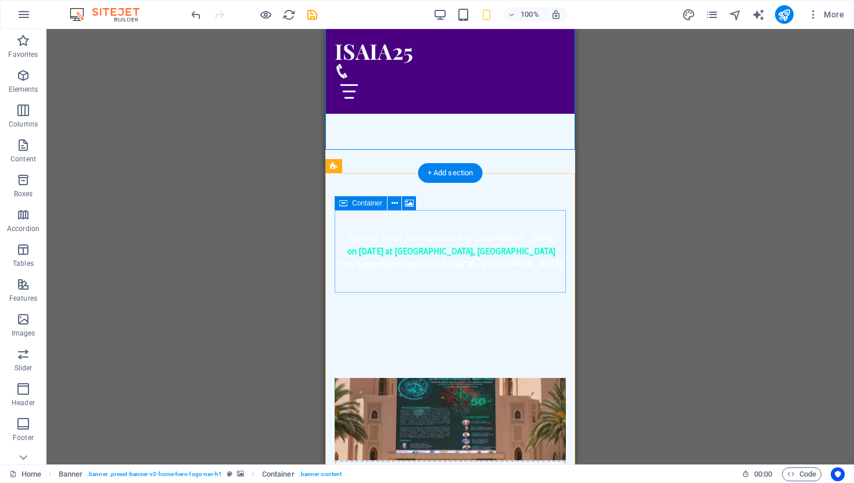
scroll to position [399, 0]
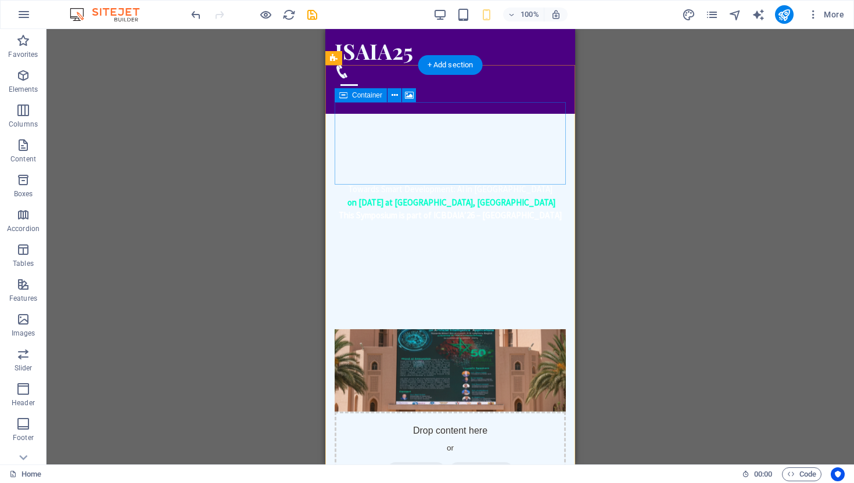
click at [498, 412] on div "Drop content here or Add elements Paste clipboard" at bounding box center [449, 453] width 231 height 82
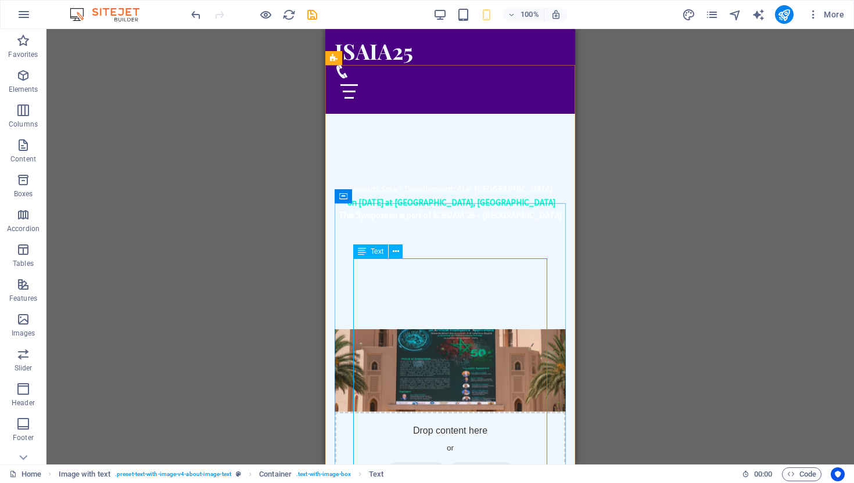
click at [370, 249] on span "Text" at bounding box center [376, 251] width 13 height 7
click at [372, 252] on span "Text" at bounding box center [376, 251] width 13 height 7
click at [394, 251] on icon at bounding box center [396, 252] width 6 height 12
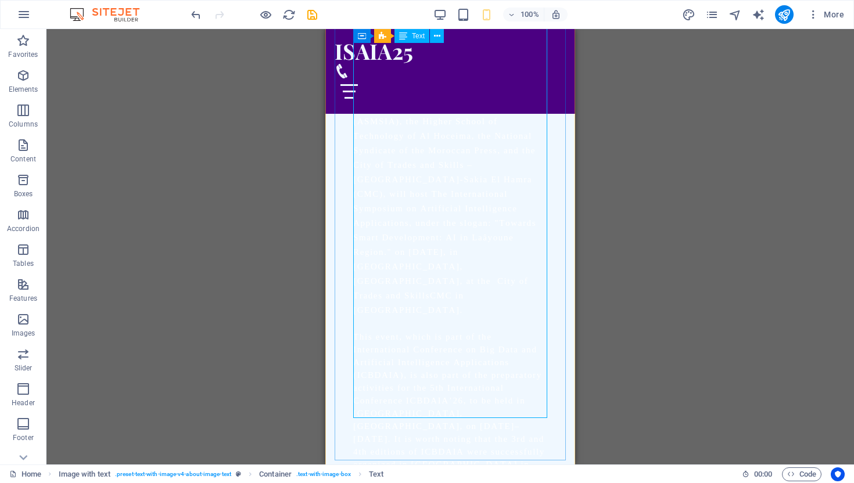
scroll to position [1043, 0]
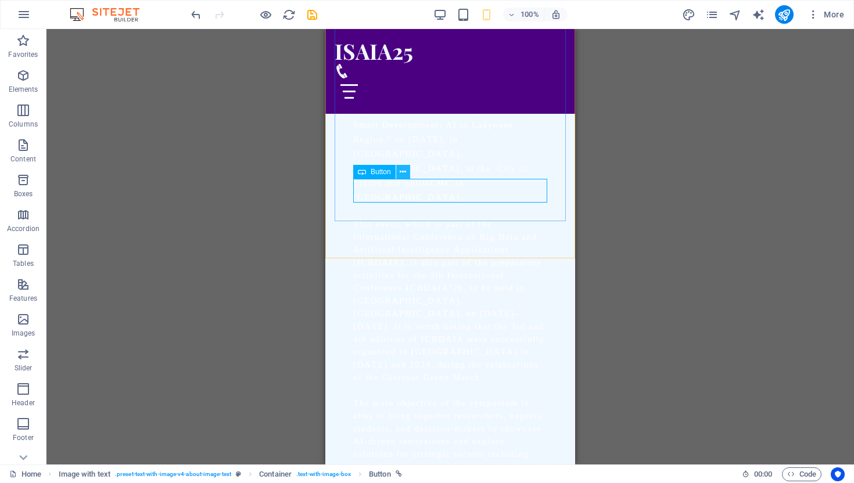
click at [398, 171] on button at bounding box center [403, 172] width 14 height 14
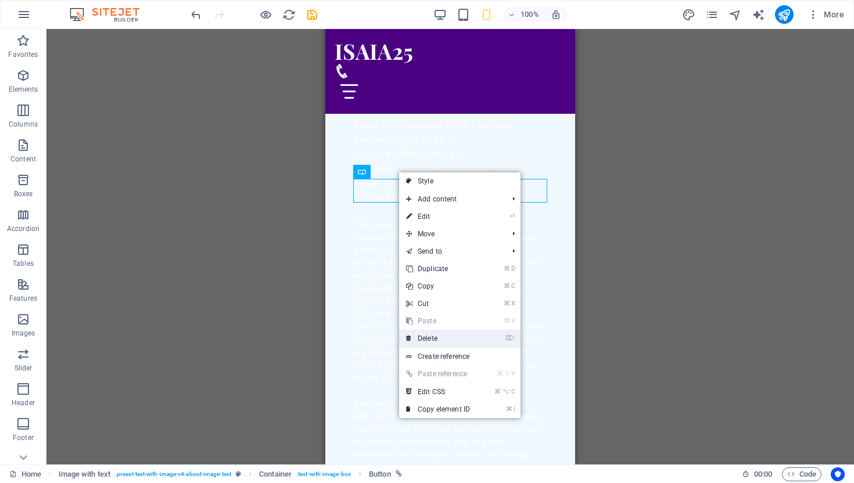
click at [443, 335] on link "⌦ Delete" at bounding box center [438, 338] width 78 height 17
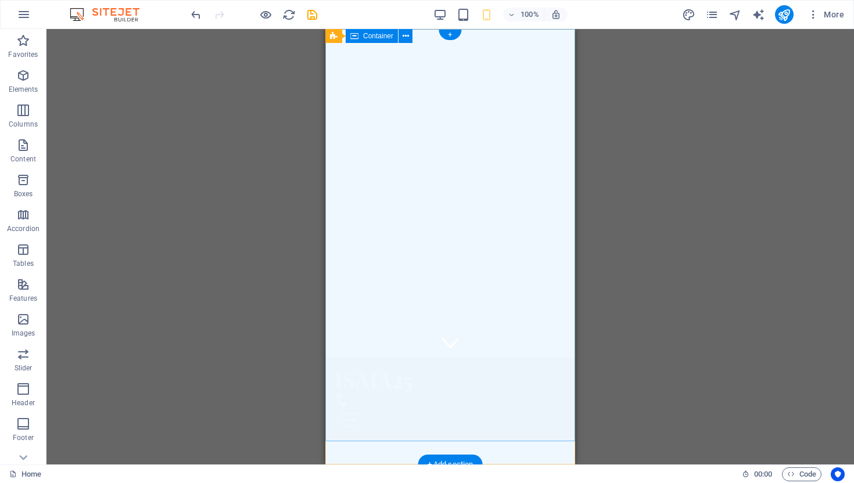
scroll to position [0, 0]
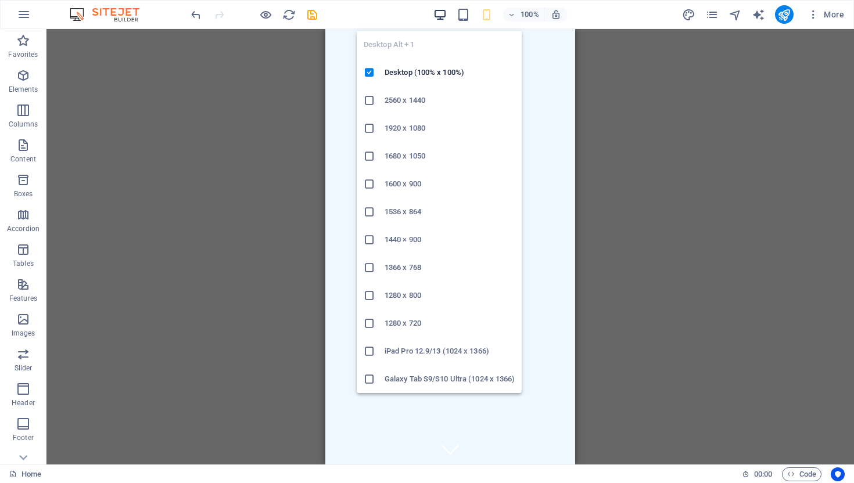
click at [439, 14] on icon "button" at bounding box center [439, 14] width 13 height 13
